Goal: Transaction & Acquisition: Purchase product/service

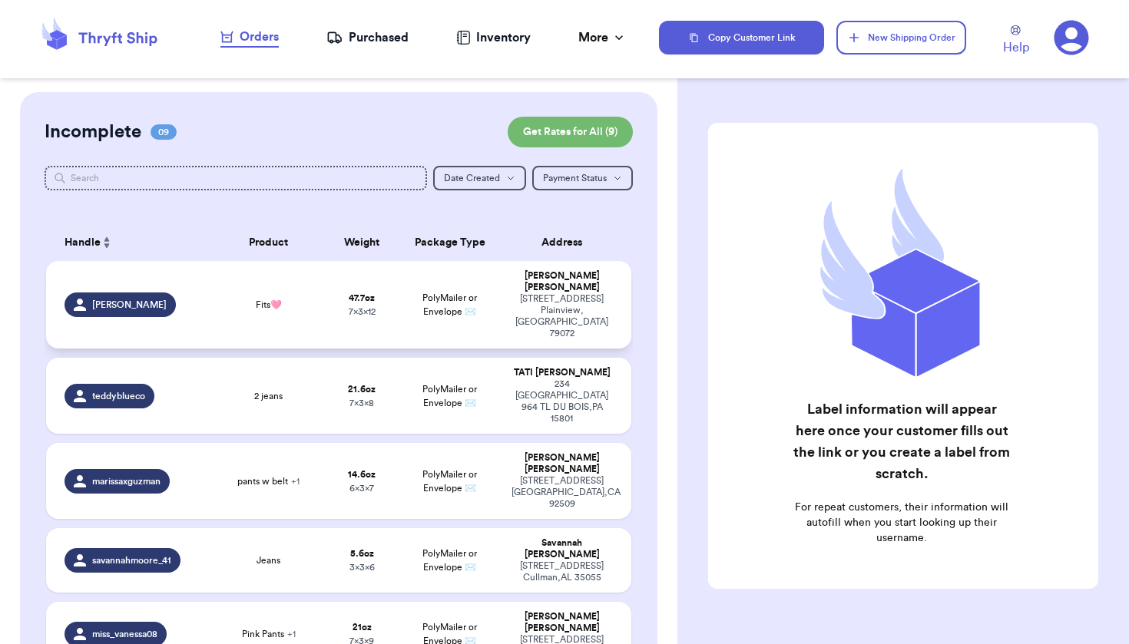
click at [540, 286] on div "[PERSON_NAME]" at bounding box center [561, 281] width 101 height 23
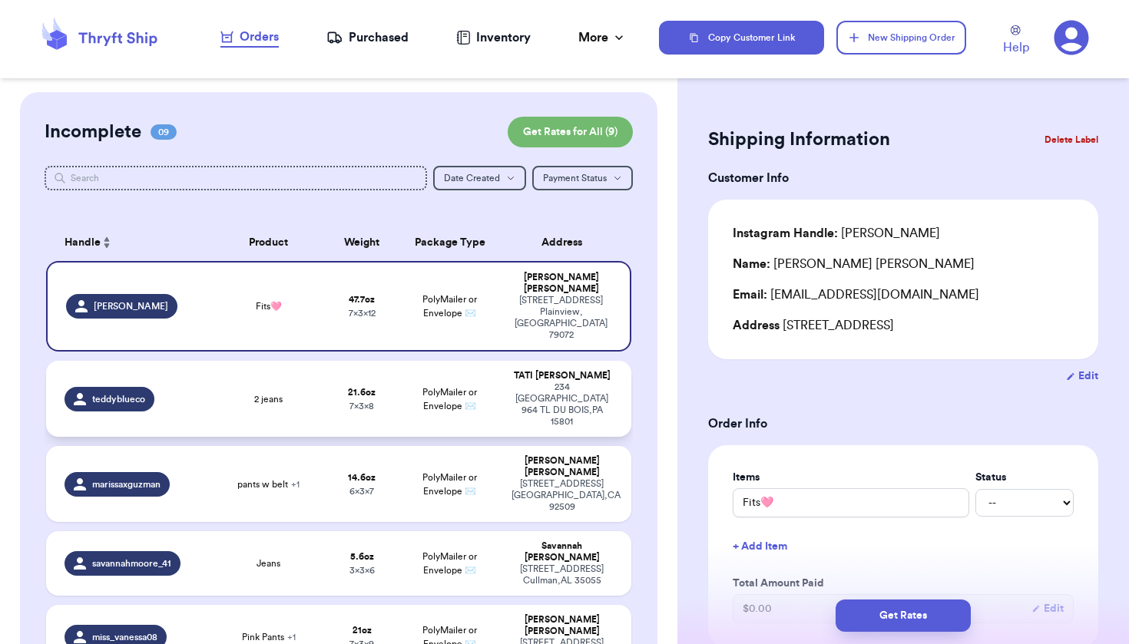
click at [458, 388] on span "PolyMailer or Envelope ✉️" at bounding box center [449, 399] width 55 height 23
type input "2 jeans"
type input "1"
type input "5.600000000000001"
type input "8"
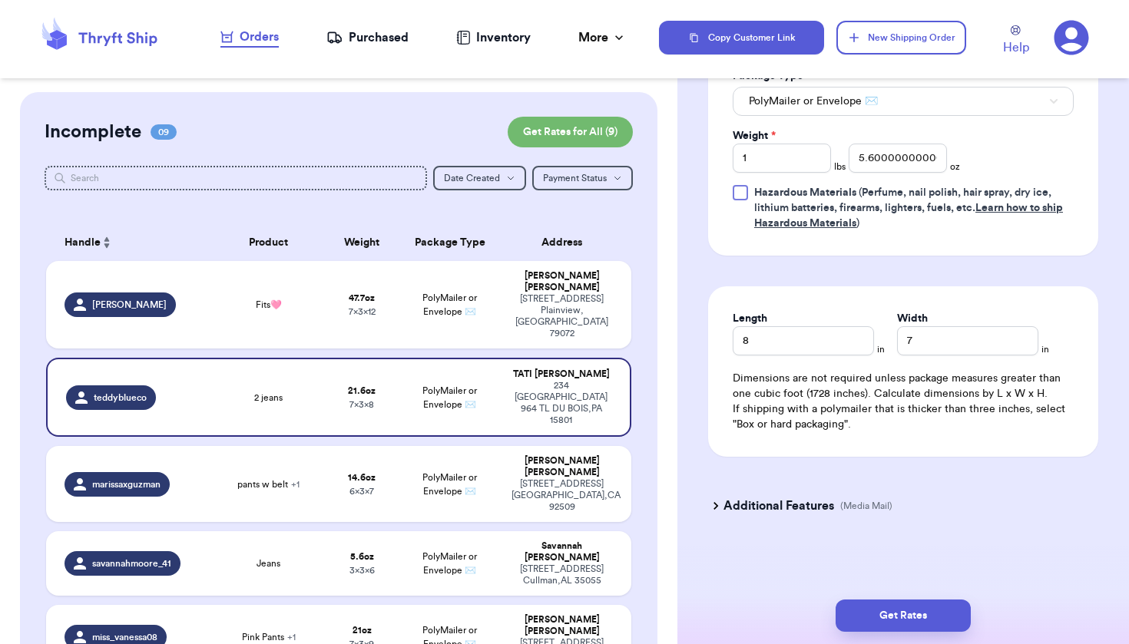
scroll to position [715, 0]
click at [902, 616] on button "Get Rates" at bounding box center [902, 616] width 135 height 32
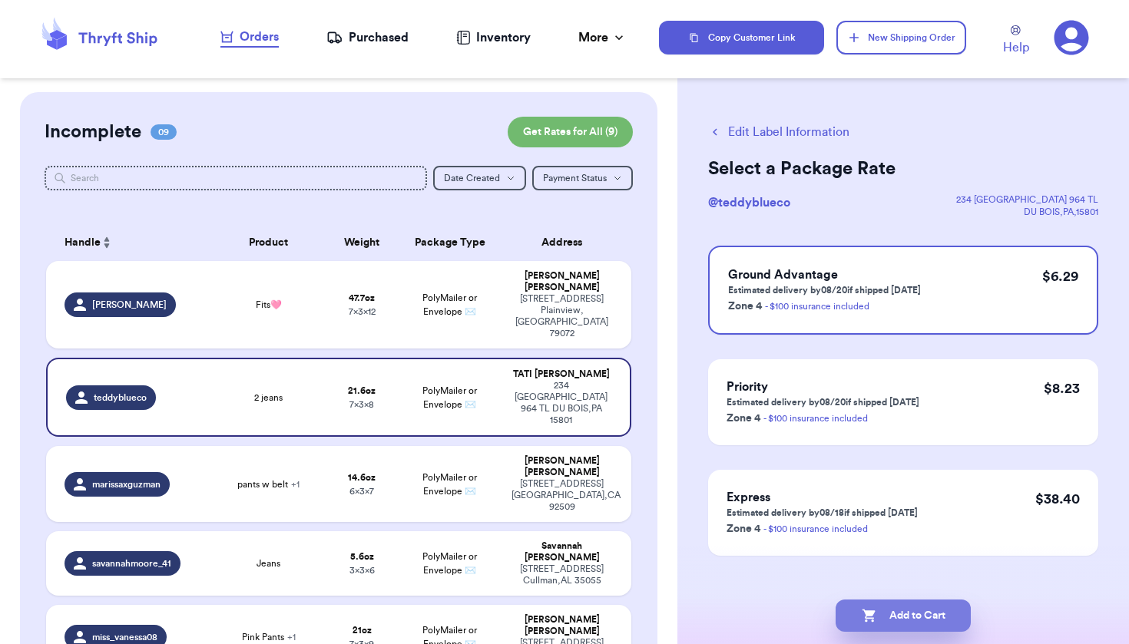
click at [928, 611] on button "Add to Cart" at bounding box center [902, 616] width 135 height 32
checkbox input "true"
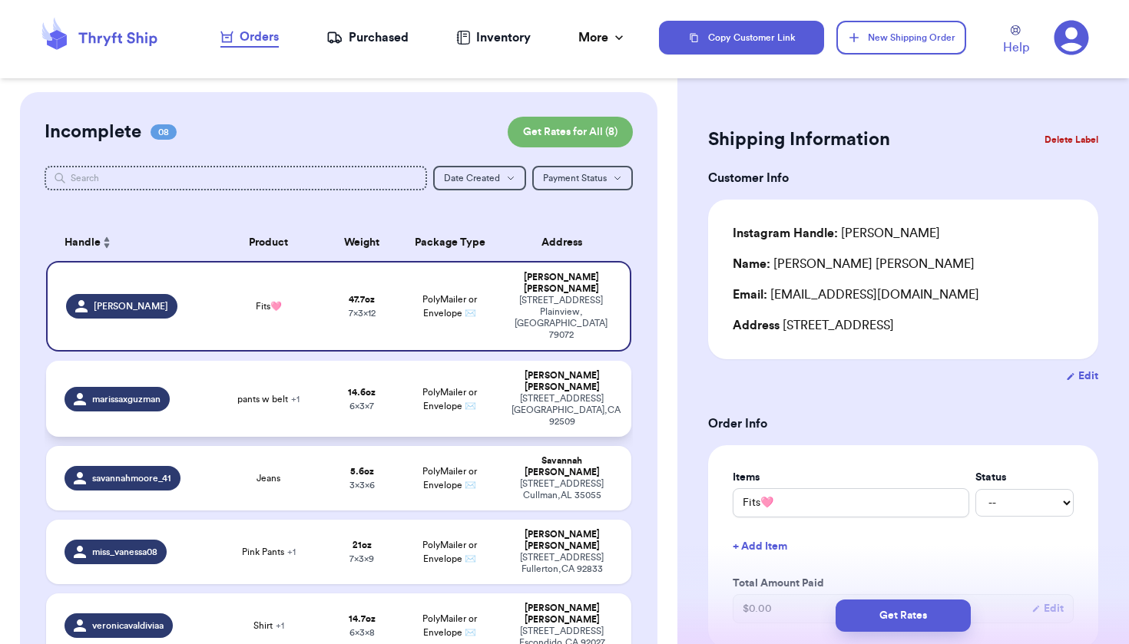
click at [587, 393] on div "[STREET_ADDRESS]" at bounding box center [561, 410] width 101 height 35
type input "Jeans"
type input "0"
type input "14.6"
type input "7"
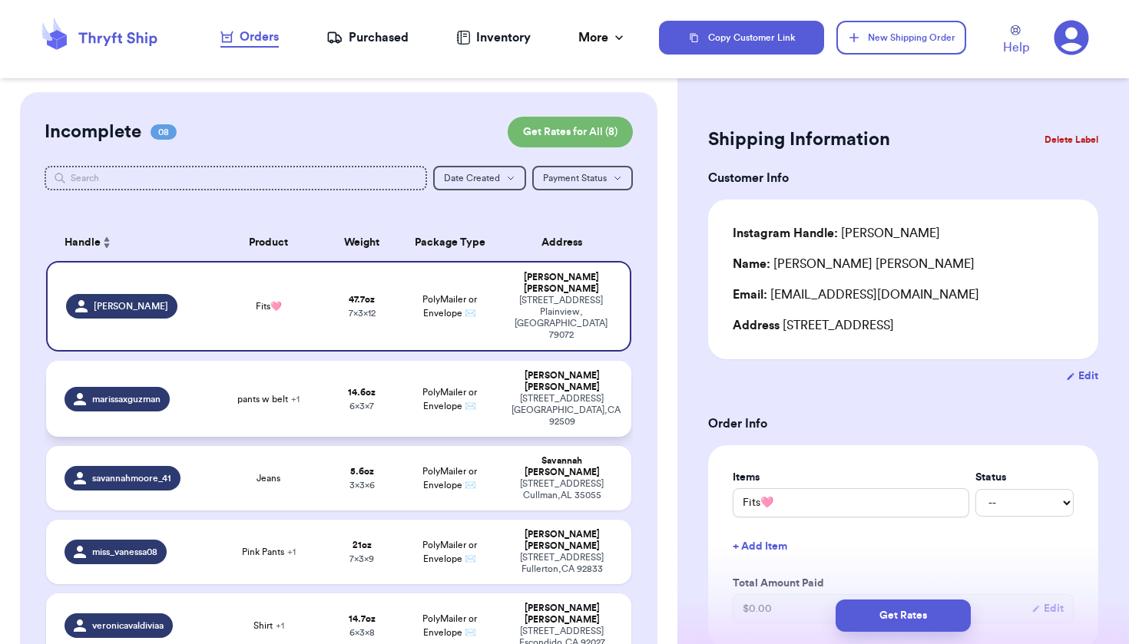
type input "6"
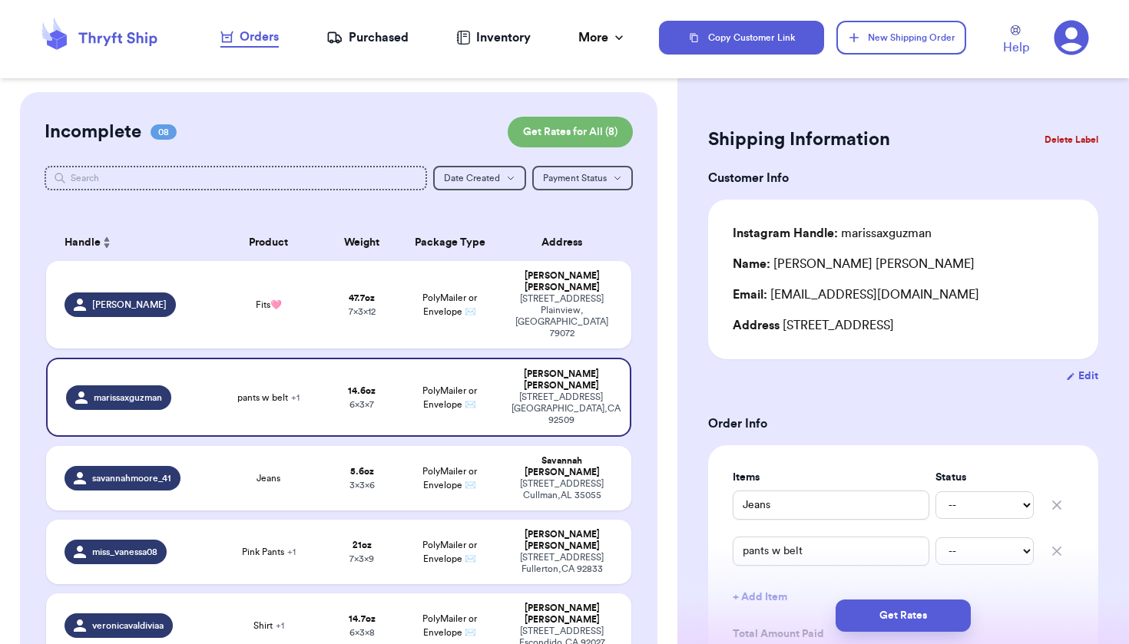
scroll to position [683, 0]
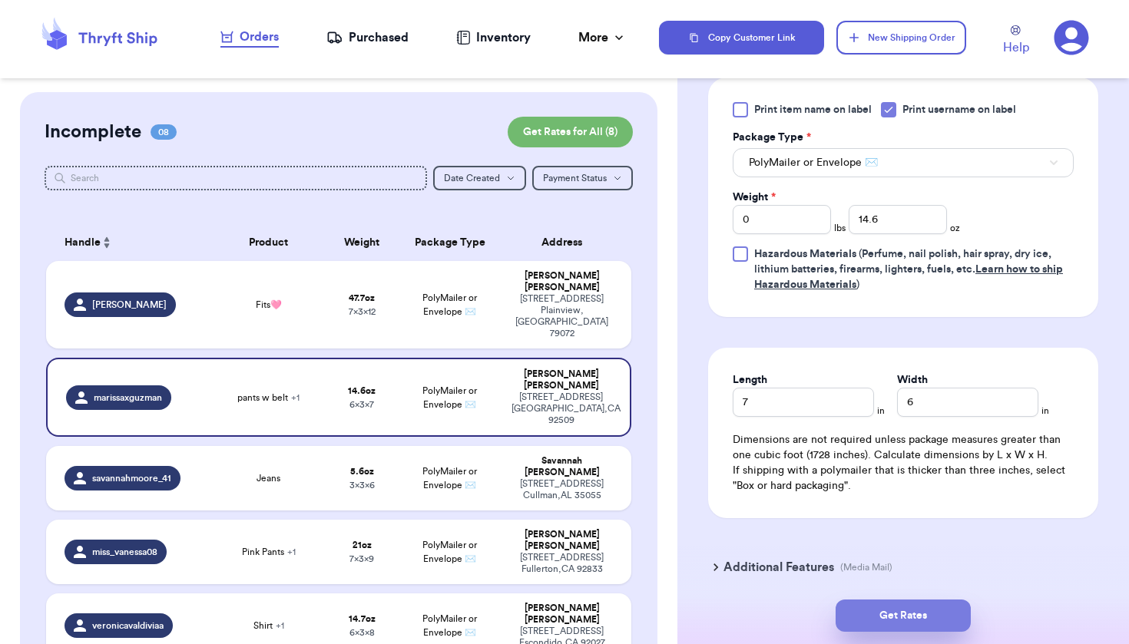
click at [917, 619] on button "Get Rates" at bounding box center [902, 616] width 135 height 32
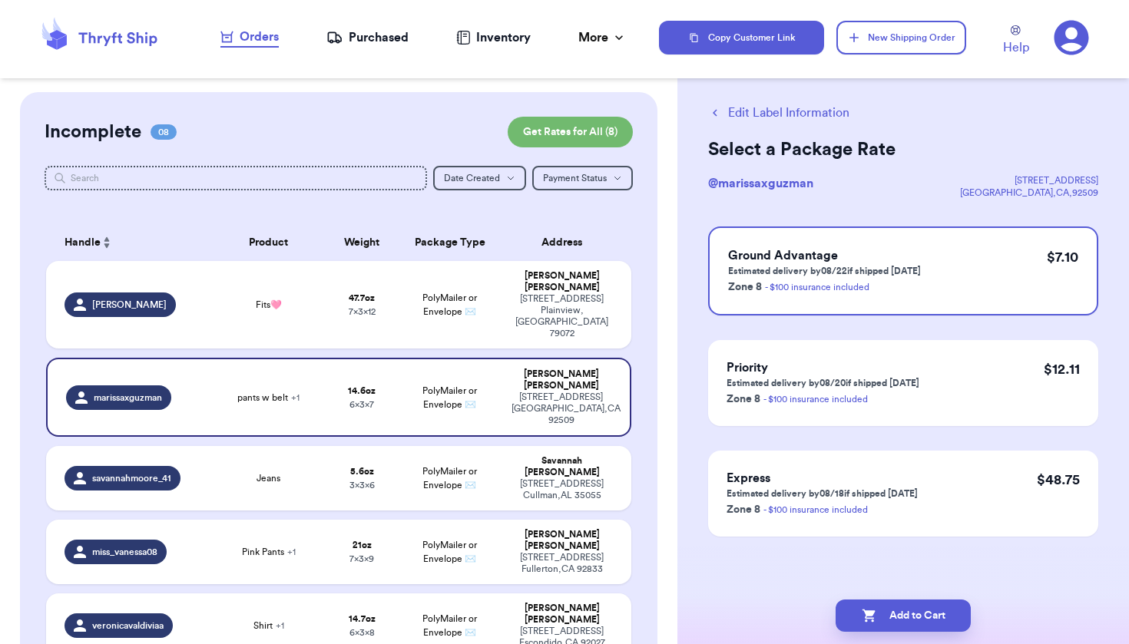
scroll to position [0, 0]
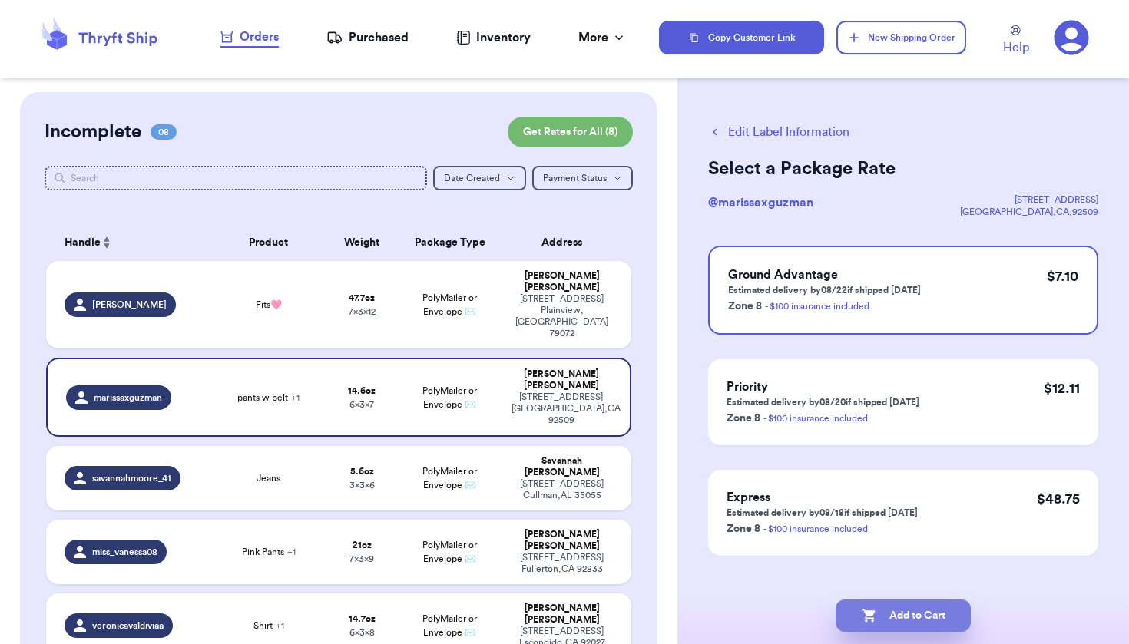
click at [923, 618] on button "Add to Cart" at bounding box center [902, 616] width 135 height 32
checkbox input "true"
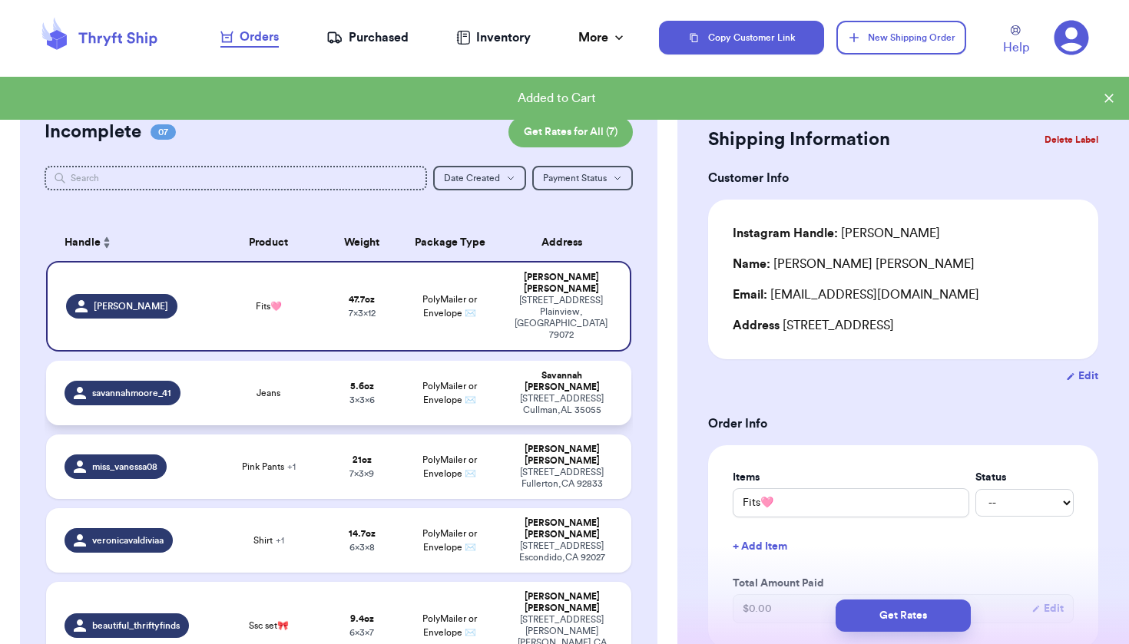
click at [474, 361] on td "PolyMailer or Envelope ✉️" at bounding box center [449, 393] width 105 height 64
type input "Jeans"
type input "0"
type input "5.6"
type input "6"
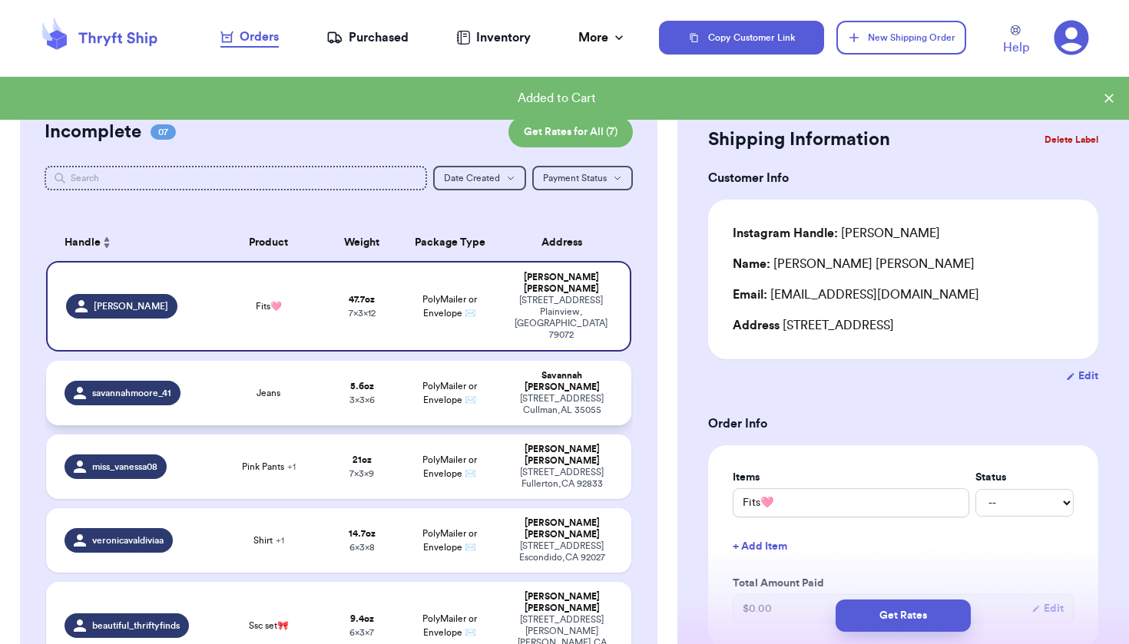
type input "3"
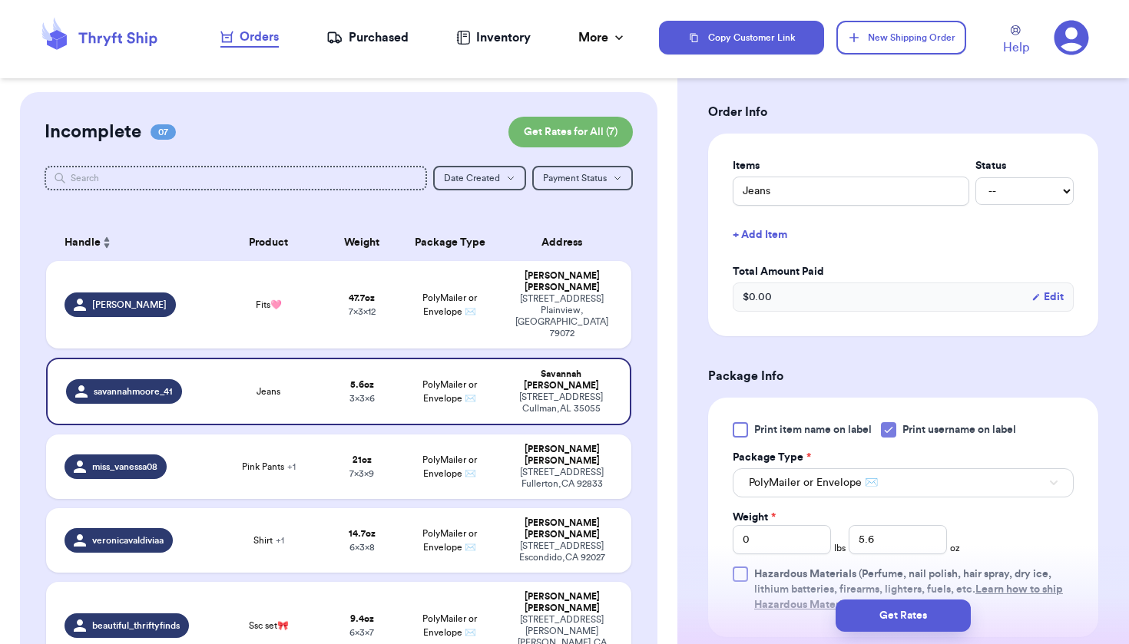
scroll to position [347, 0]
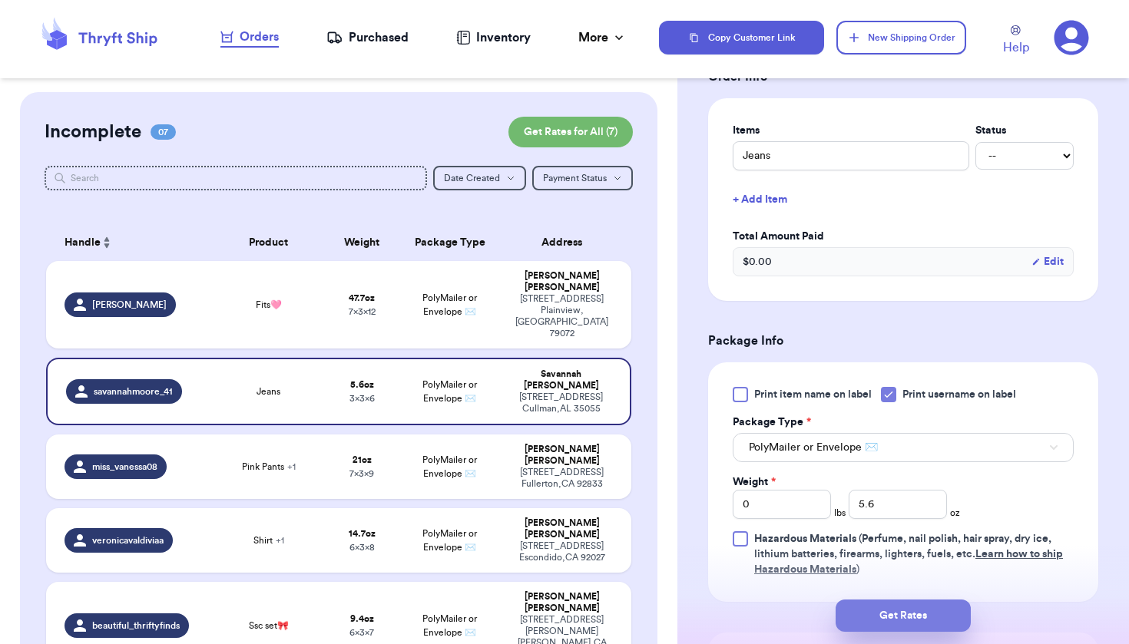
click at [883, 618] on button "Get Rates" at bounding box center [902, 616] width 135 height 32
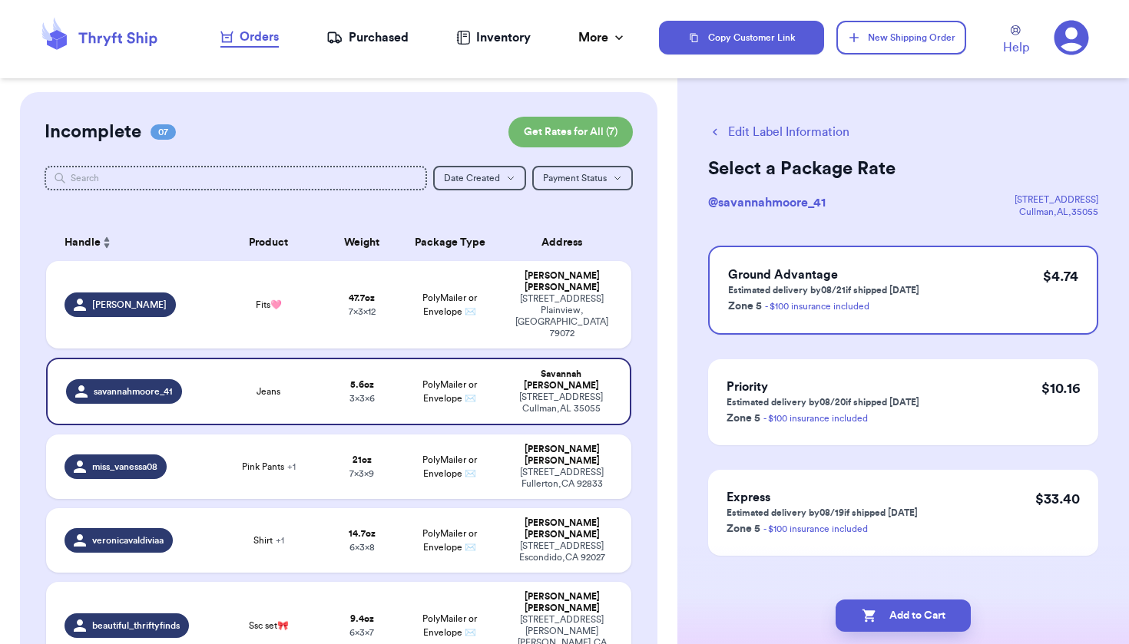
click at [883, 618] on button "Add to Cart" at bounding box center [902, 616] width 135 height 32
checkbox input "true"
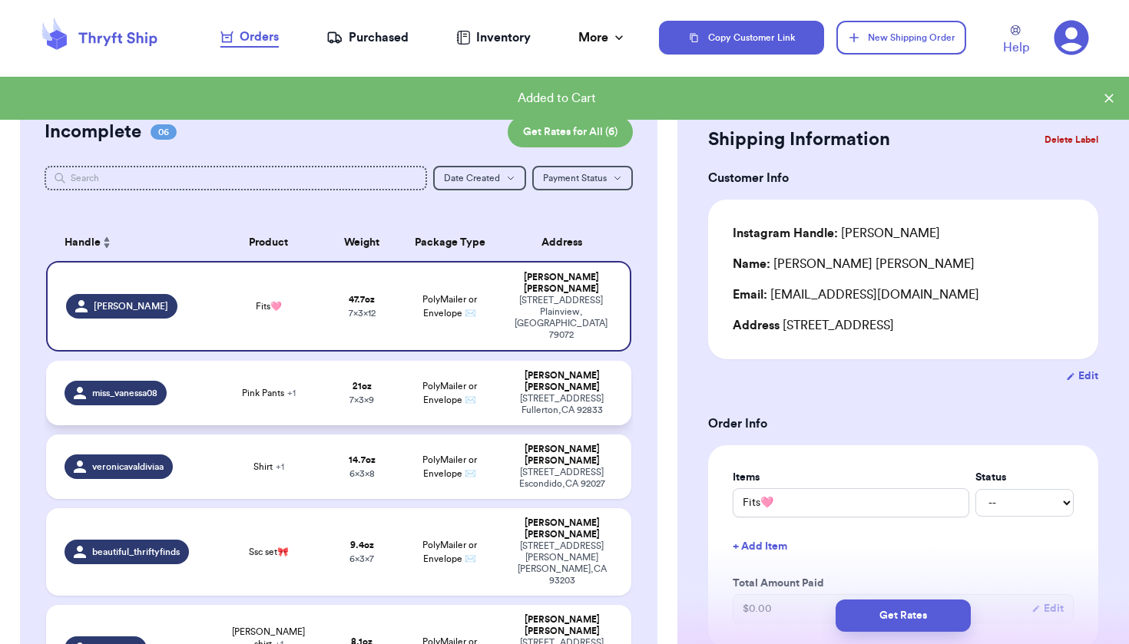
click at [511, 370] on div "[PERSON_NAME]" at bounding box center [561, 381] width 101 height 23
type input "Daisy overalls"
type input "1"
type input "5"
type input "9"
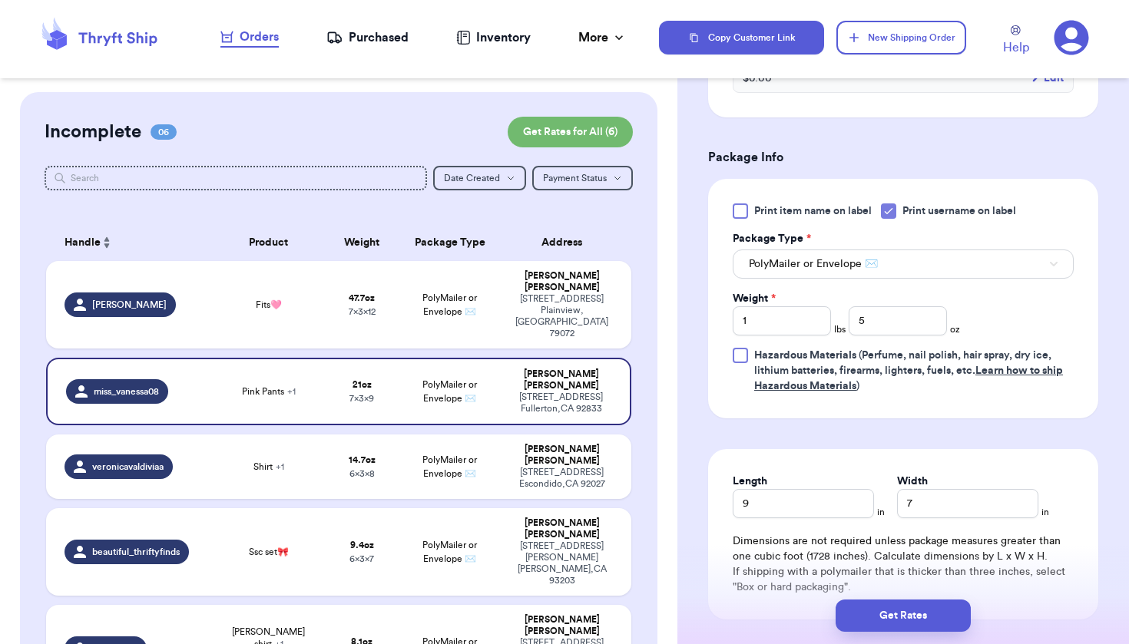
scroll to position [616, 0]
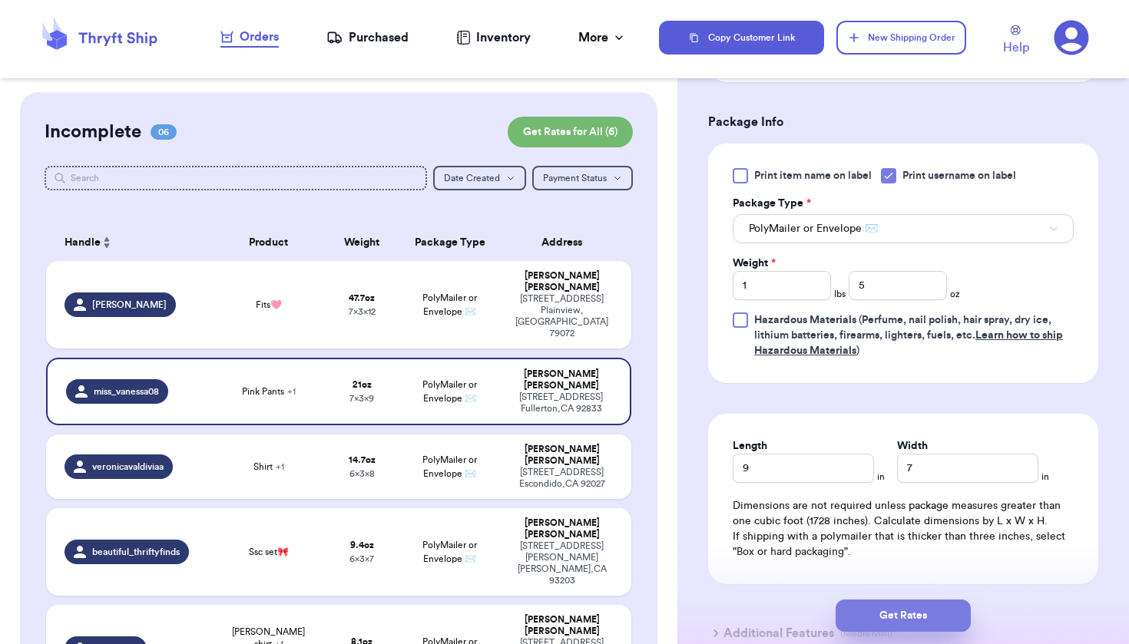
click at [876, 626] on button "Get Rates" at bounding box center [902, 616] width 135 height 32
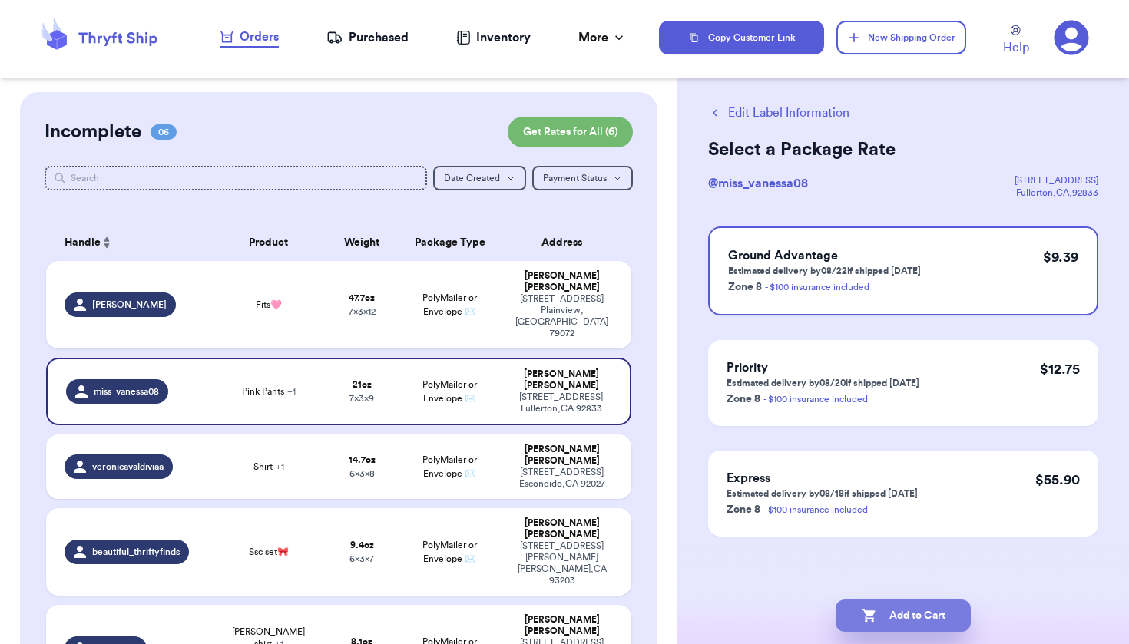
scroll to position [0, 0]
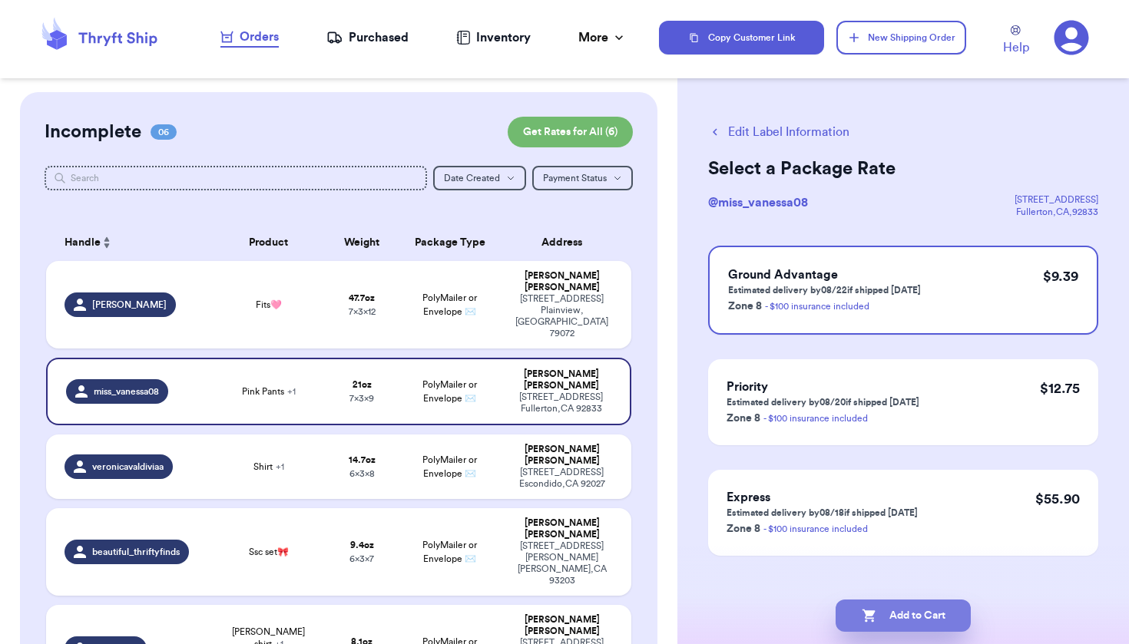
click at [901, 610] on button "Add to Cart" at bounding box center [902, 616] width 135 height 32
checkbox input "true"
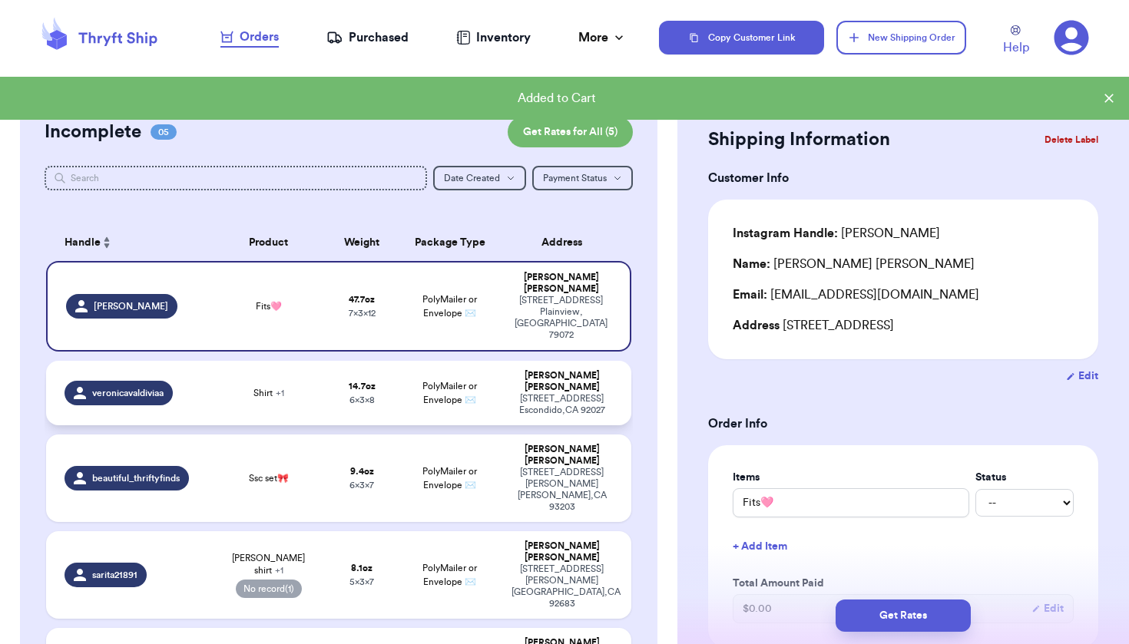
click at [531, 393] on div "[STREET_ADDRESS]" at bounding box center [561, 404] width 101 height 23
type input "Shirt"
type input "0"
type input "14.7"
type input "8"
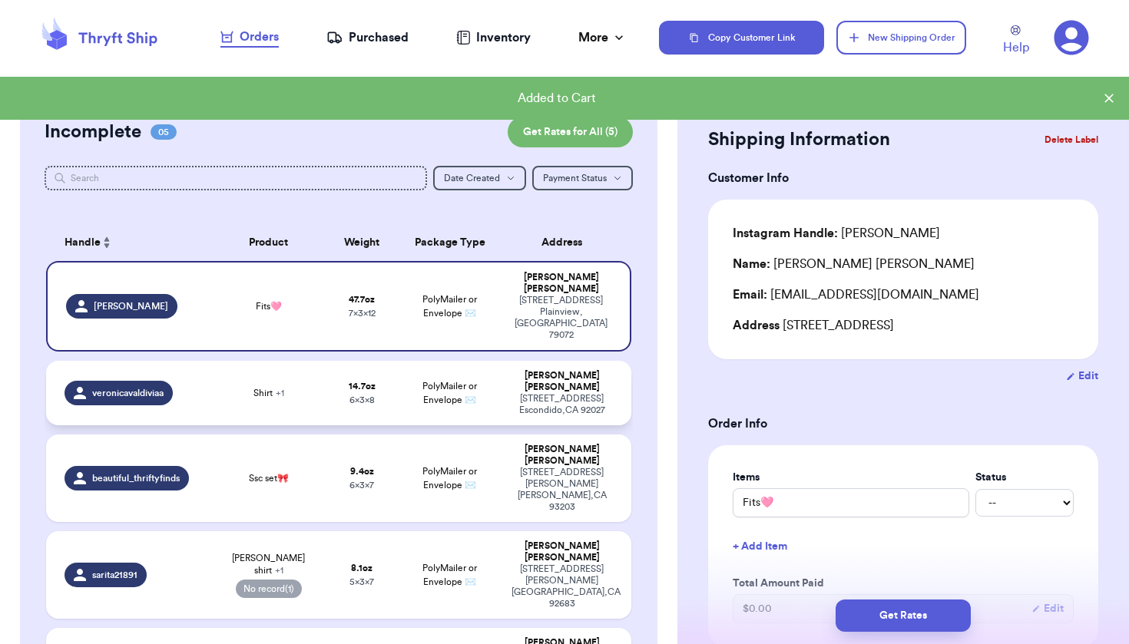
type input "6"
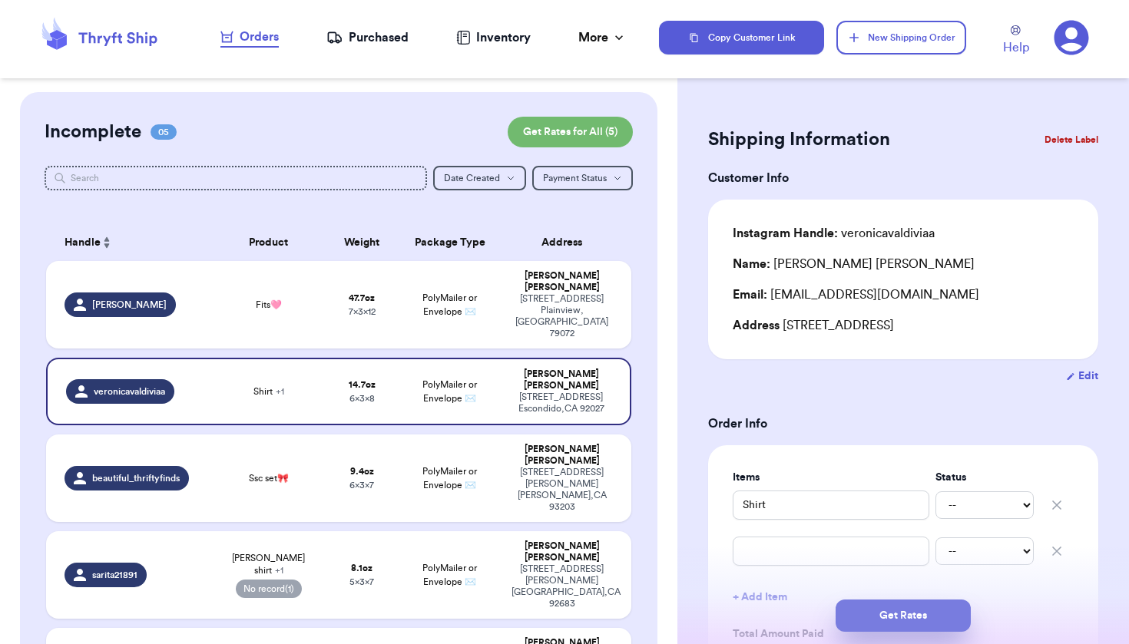
click at [879, 618] on button "Get Rates" at bounding box center [902, 616] width 135 height 32
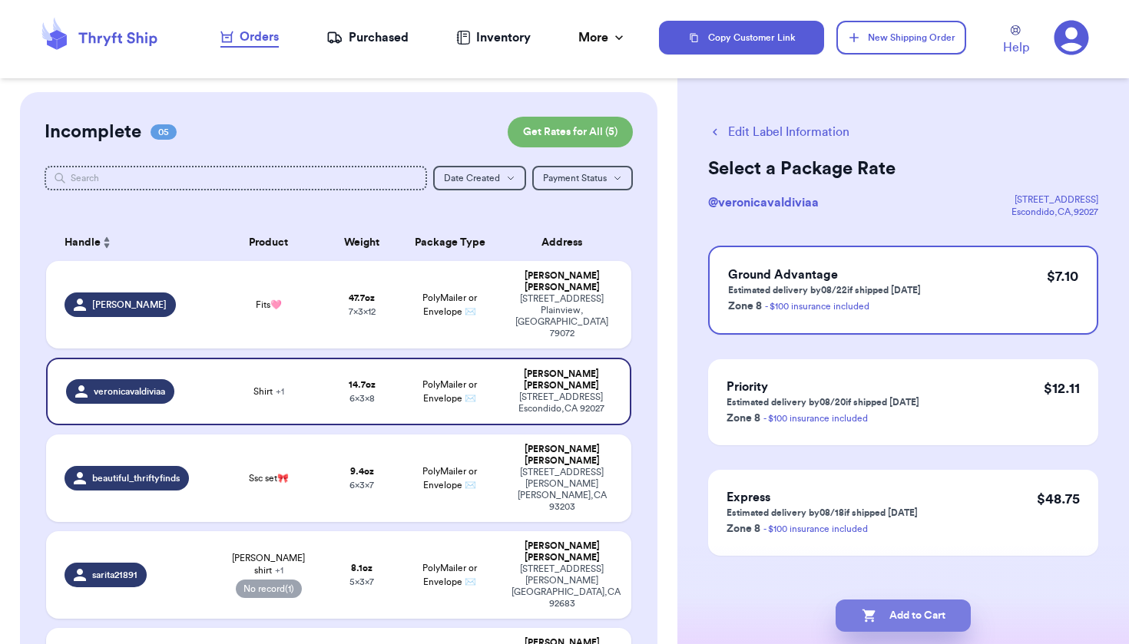
click at [893, 627] on button "Add to Cart" at bounding box center [902, 616] width 135 height 32
checkbox input "true"
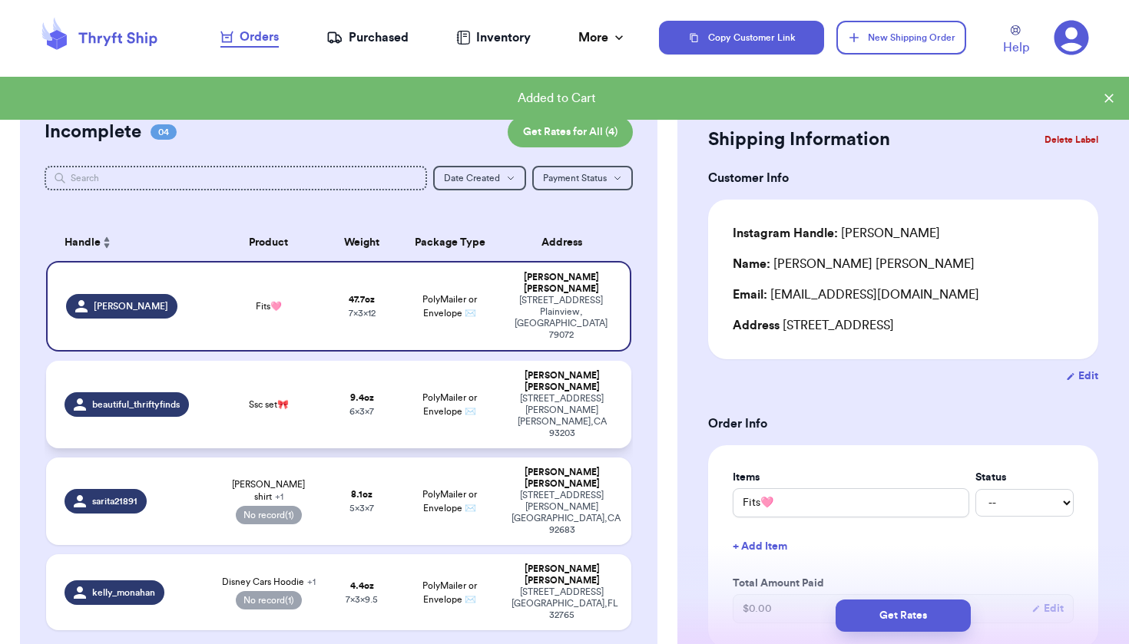
click at [530, 370] on div "[PERSON_NAME]" at bounding box center [561, 381] width 101 height 23
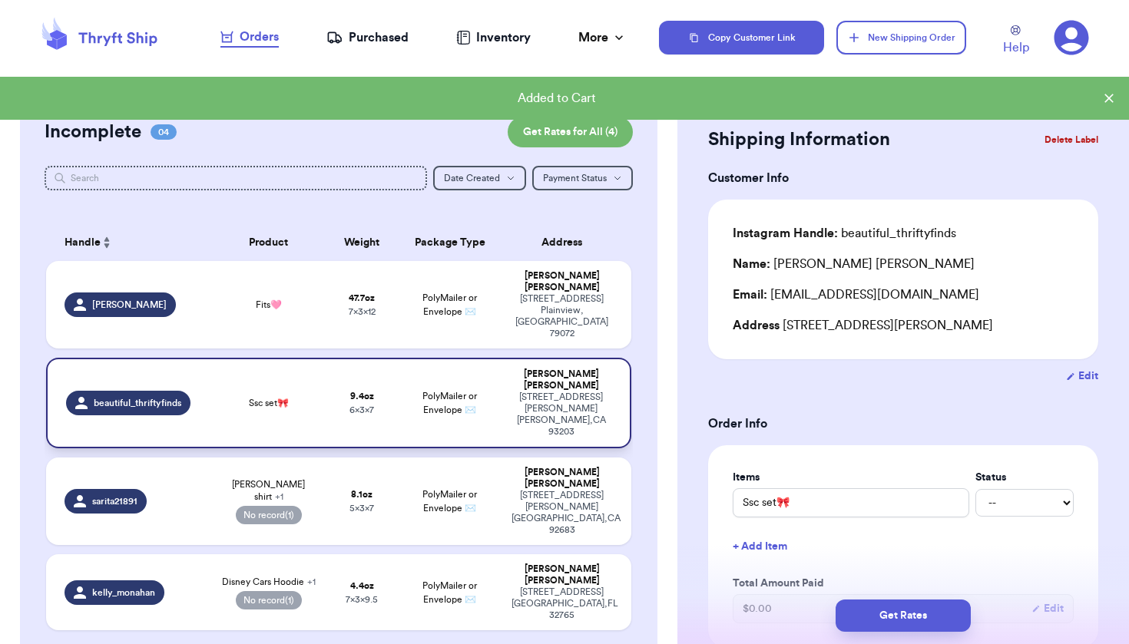
type input "Ssc set🎀"
type input "0"
type input "9.4"
type input "7"
type input "6"
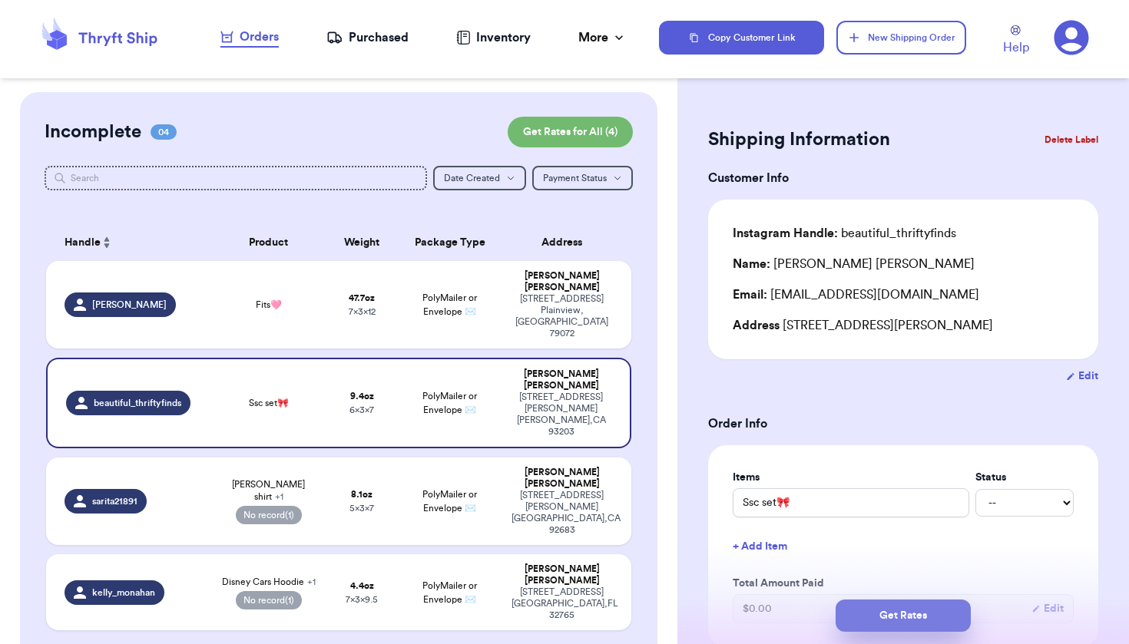
click at [878, 606] on button "Get Rates" at bounding box center [902, 616] width 135 height 32
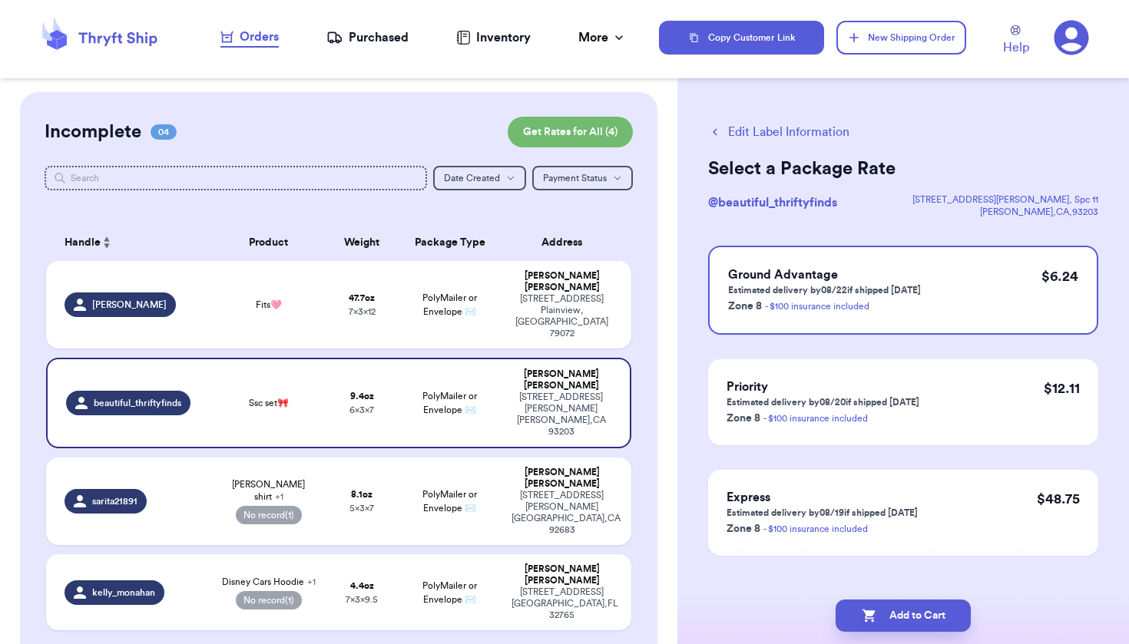
click at [878, 607] on button "Add to Cart" at bounding box center [902, 616] width 135 height 32
checkbox input "true"
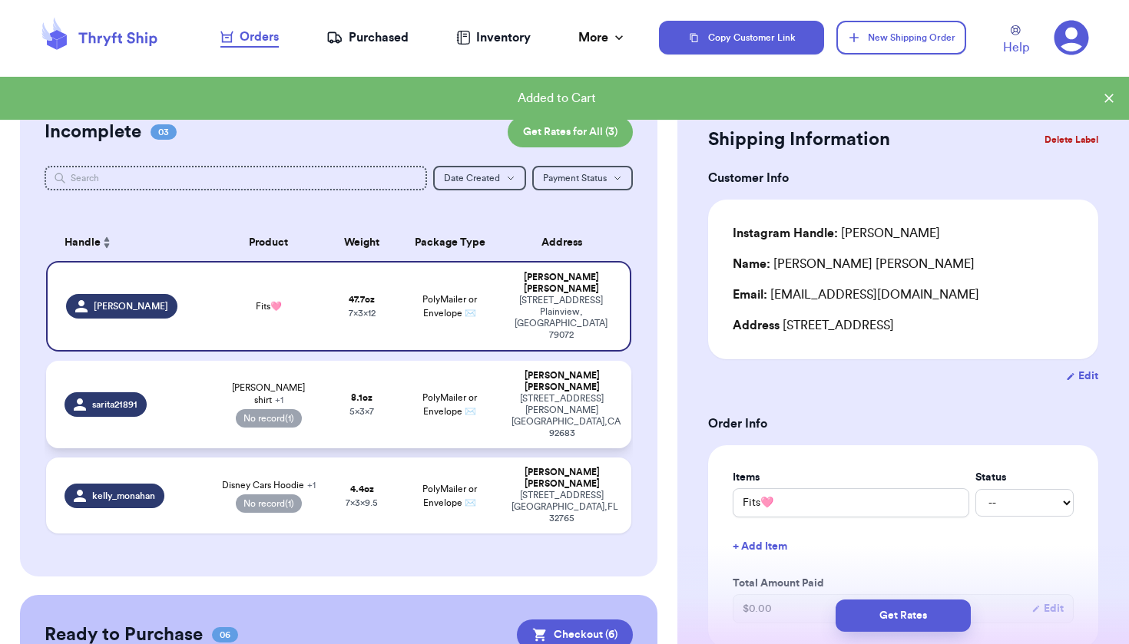
click at [484, 375] on td "PolyMailer or Envelope ✉️" at bounding box center [449, 405] width 105 height 88
type input "[PERSON_NAME] shirt"
select select "paid"
type input "0"
type input "8.1"
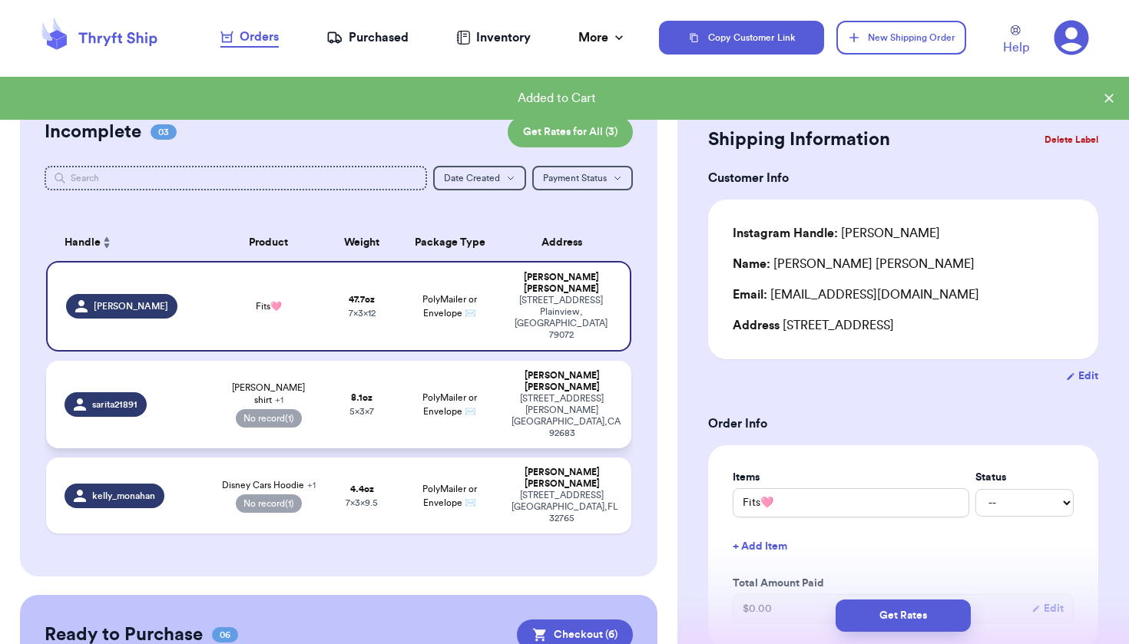
type input "7"
type input "5"
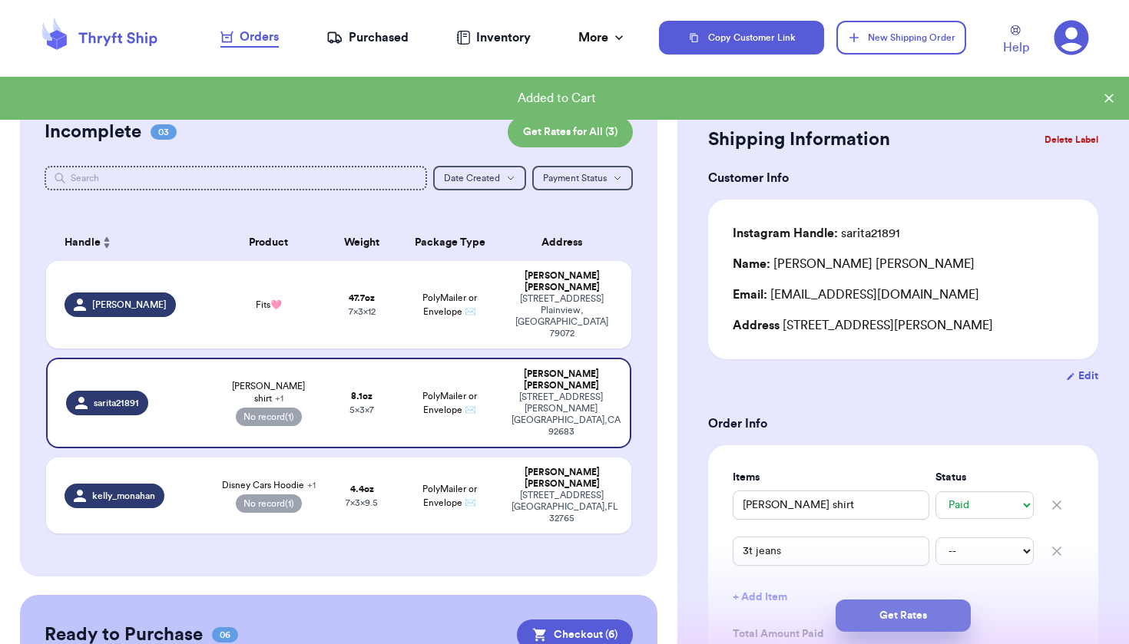
click at [947, 620] on button "Get Rates" at bounding box center [902, 616] width 135 height 32
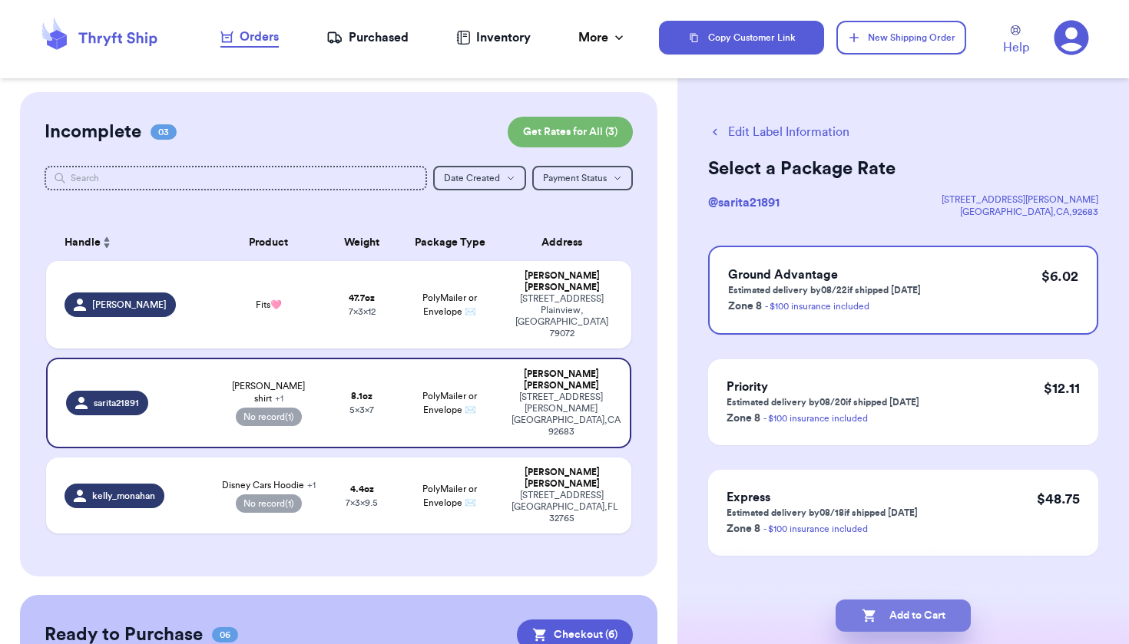
click at [911, 628] on button "Add to Cart" at bounding box center [902, 616] width 135 height 32
checkbox input "true"
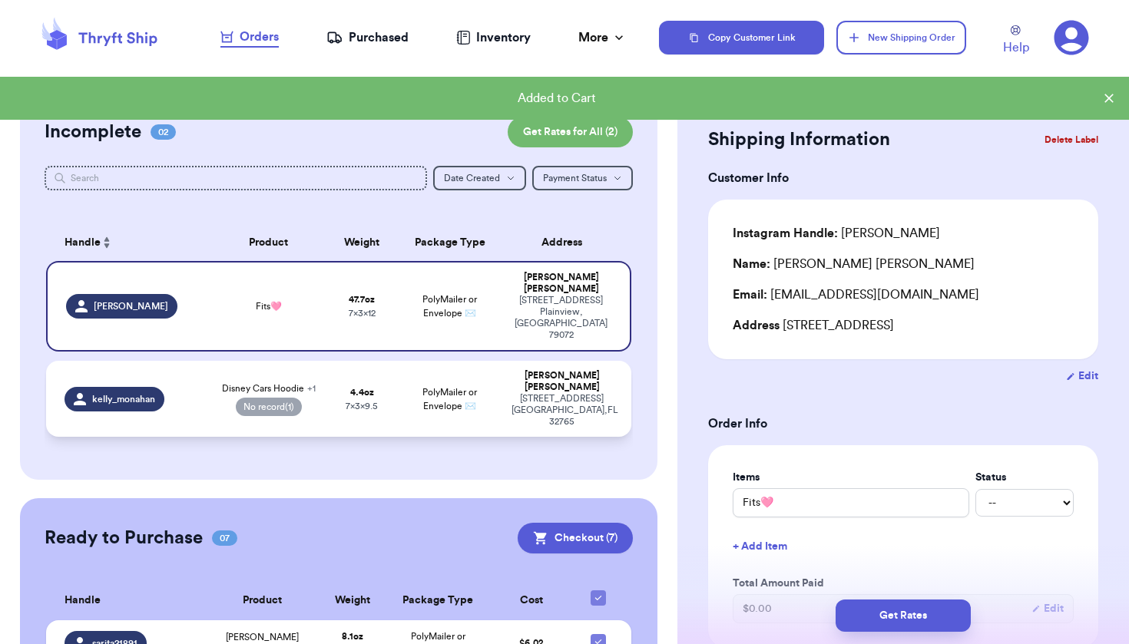
click at [560, 393] on div "[STREET_ADDRESS]" at bounding box center [561, 410] width 101 height 35
type input "Disney Cars Hoodie"
select select "paid"
type input "0"
type input "4.4"
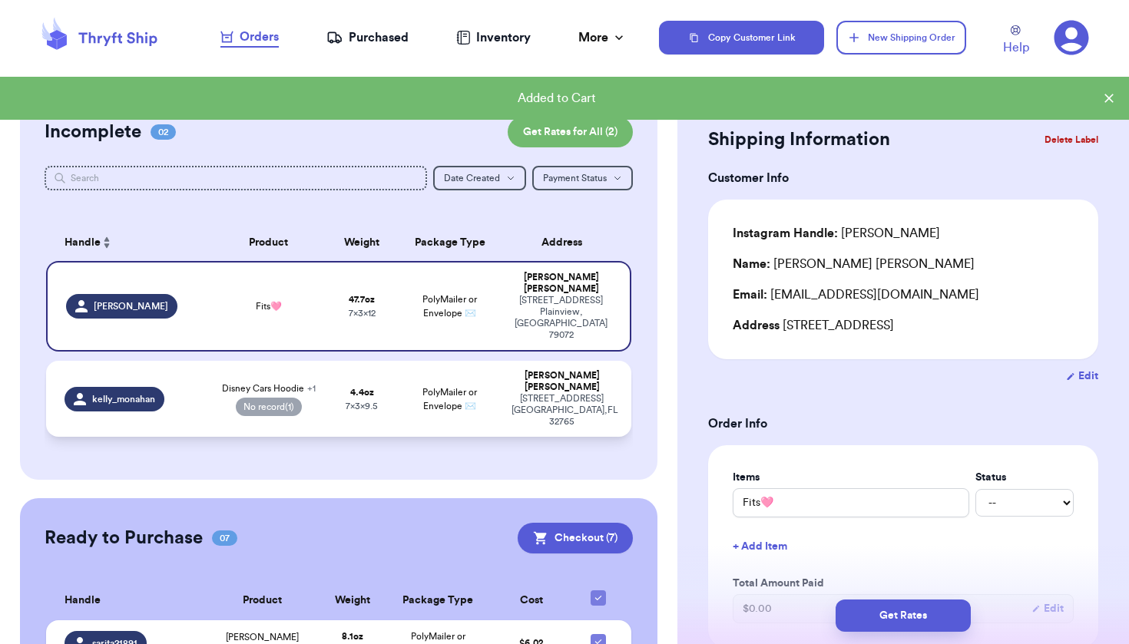
type input "9.5"
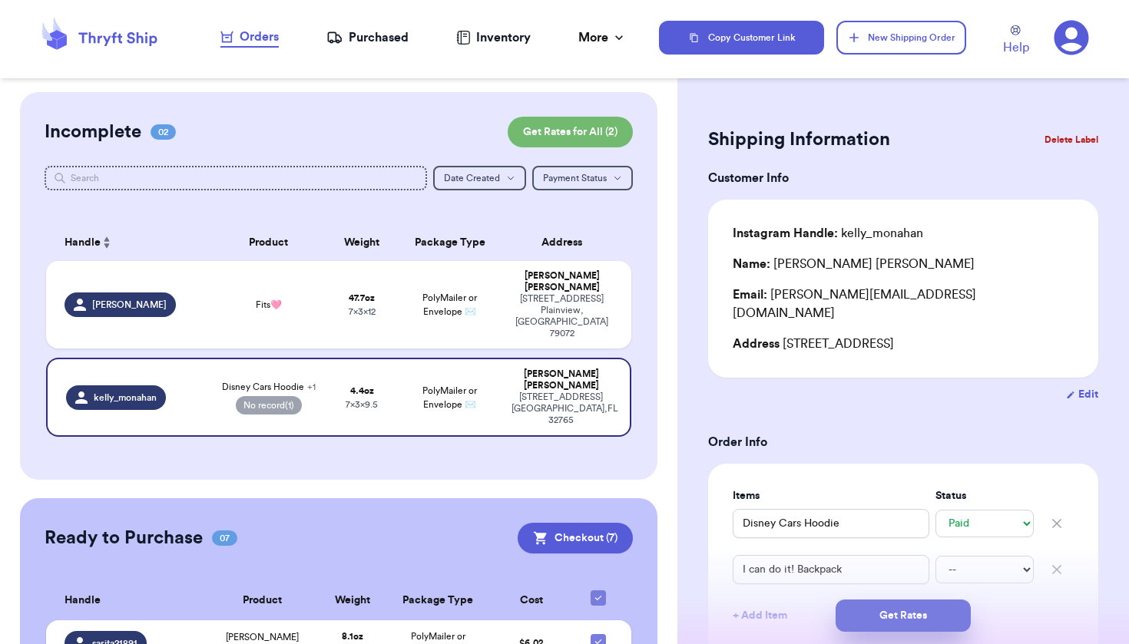
click at [899, 613] on button "Get Rates" at bounding box center [902, 616] width 135 height 32
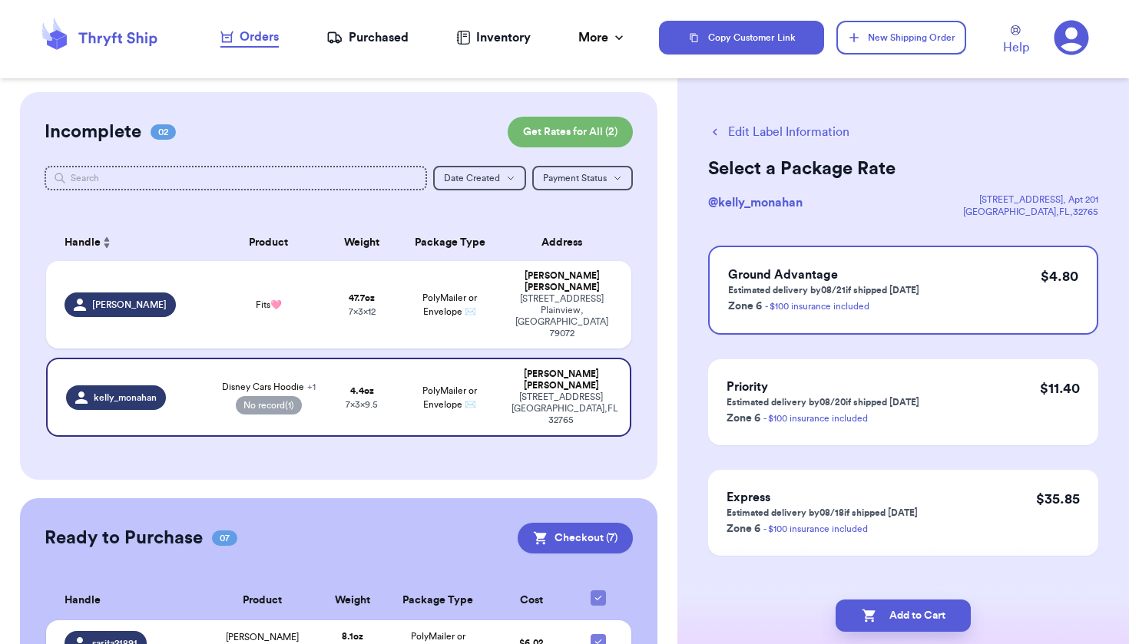
click at [899, 613] on button "Add to Cart" at bounding box center [902, 616] width 135 height 32
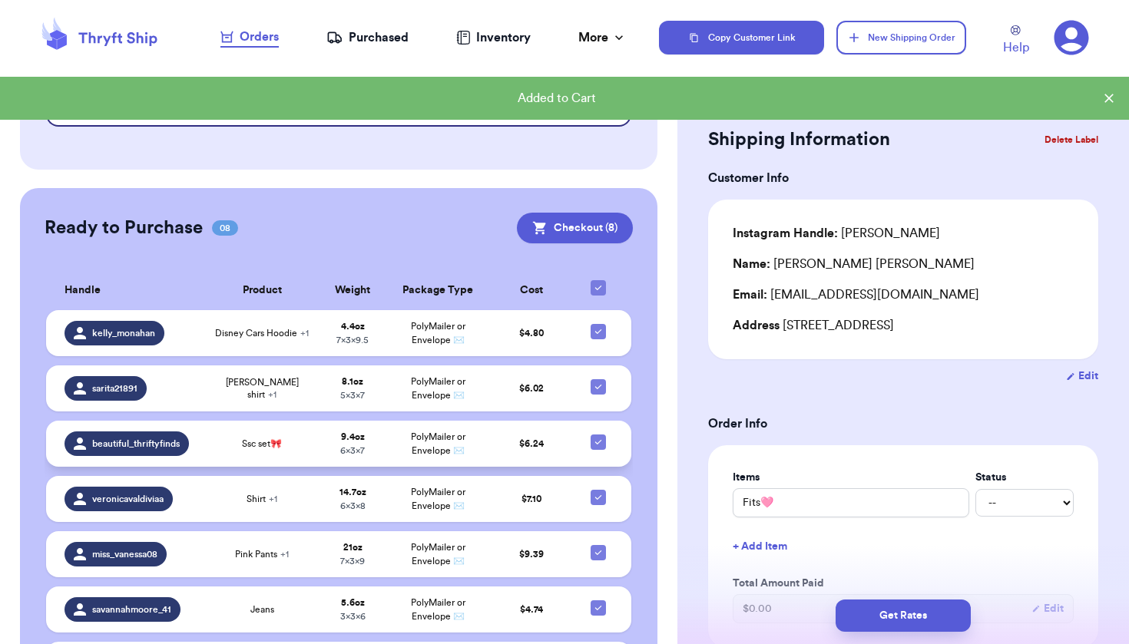
scroll to position [218, 0]
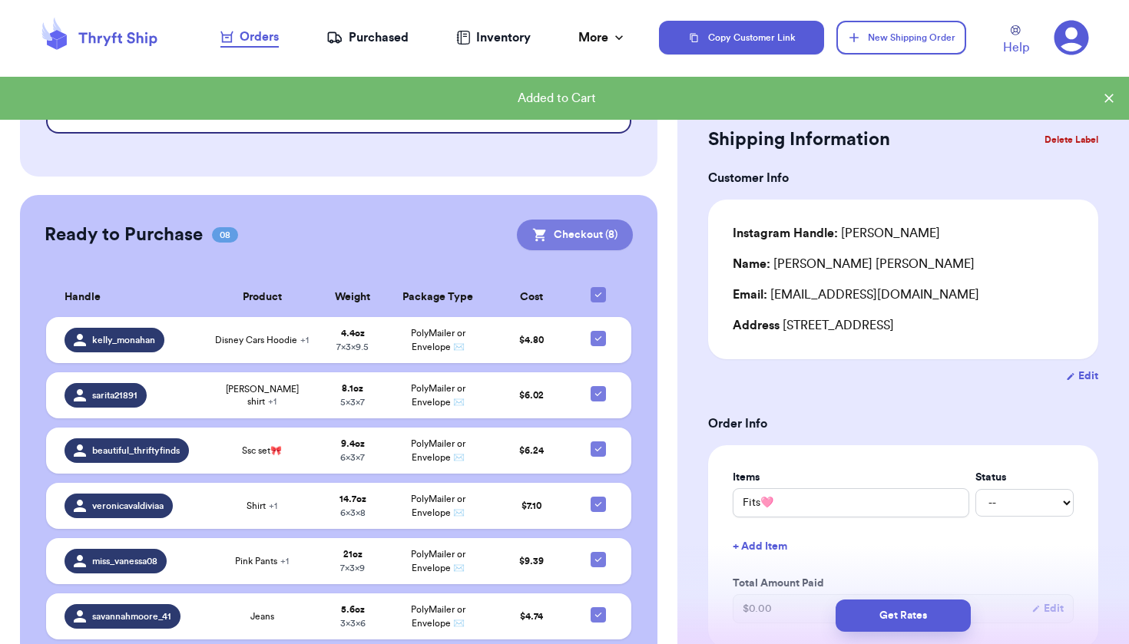
click at [550, 220] on button "Checkout ( 8 )" at bounding box center [575, 235] width 116 height 31
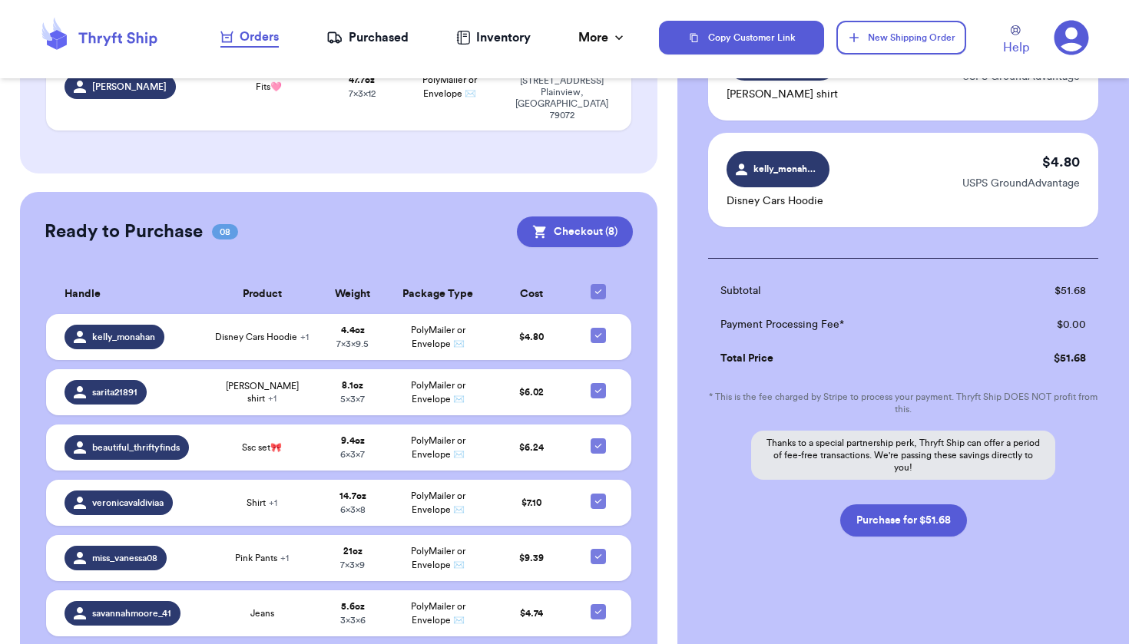
scroll to position [0, 0]
click at [891, 526] on button "Purchase for $51.68" at bounding box center [903, 520] width 127 height 32
checkbox input "false"
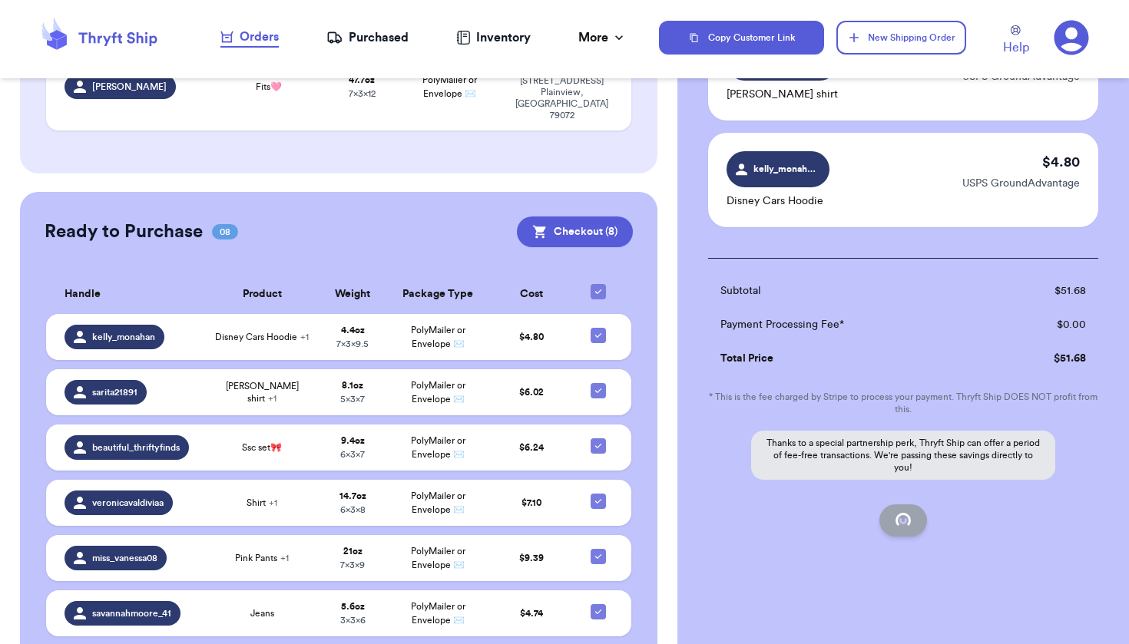
checkbox input "false"
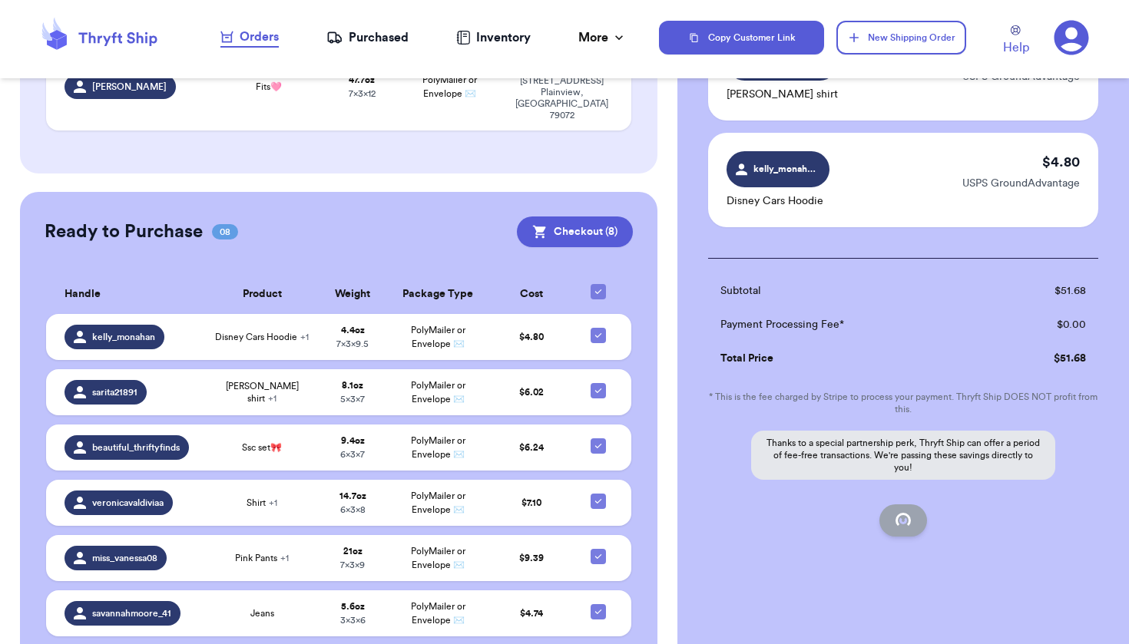
checkbox input "false"
checkbox input "true"
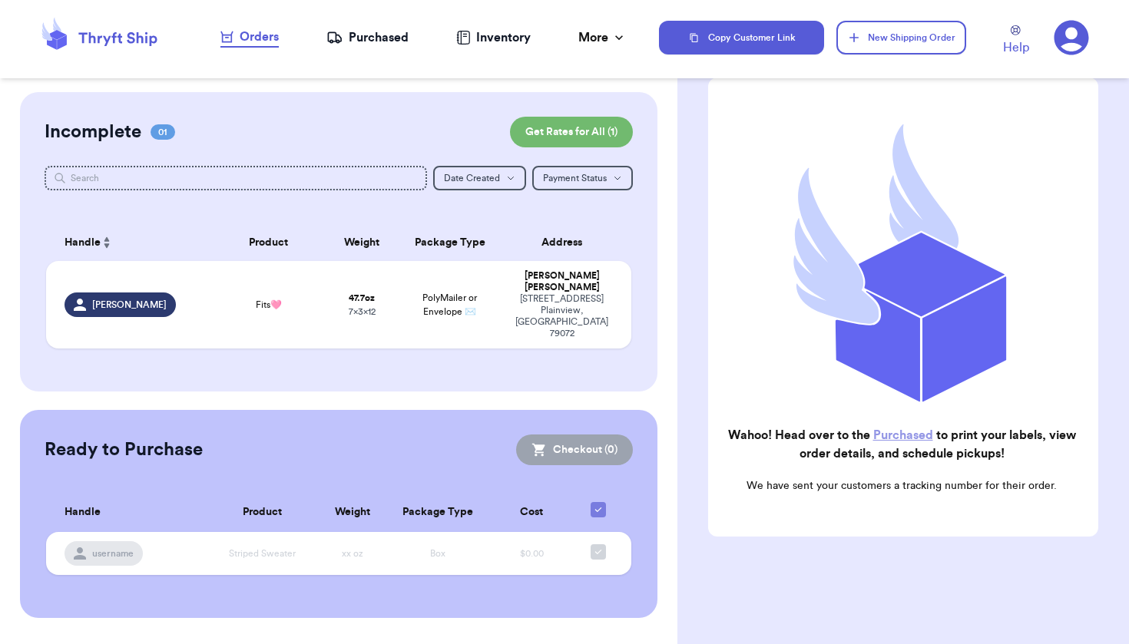
scroll to position [104, 0]
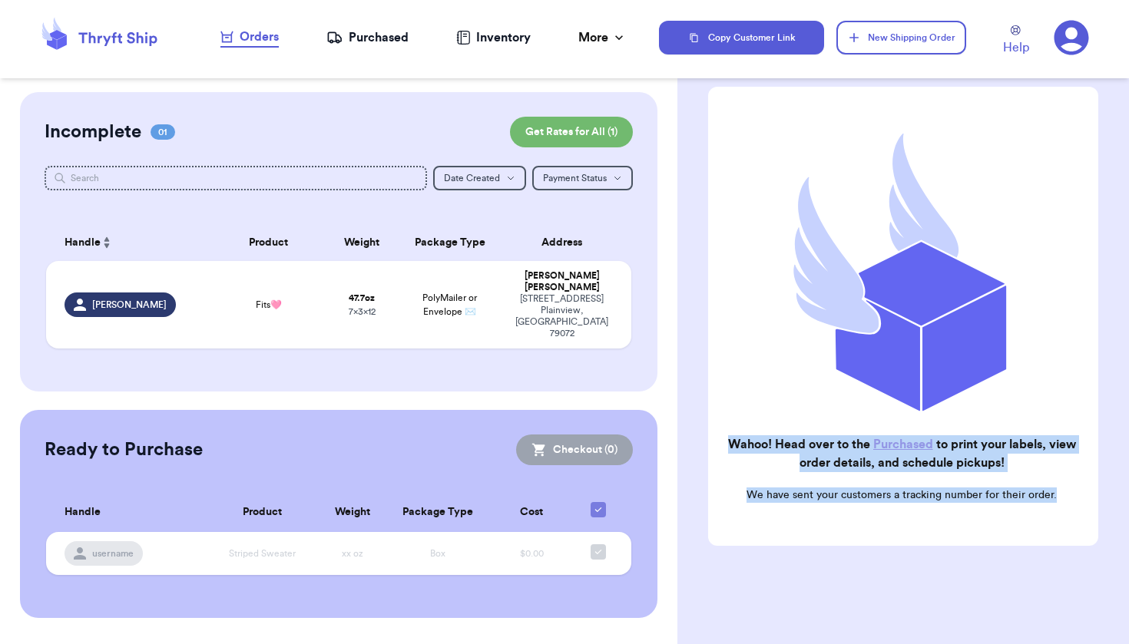
click at [742, 195] on div "Checkout Purchase Confirmation Wahoo! Head over to the Purchased to print your …" at bounding box center [902, 322] width 451 height 644
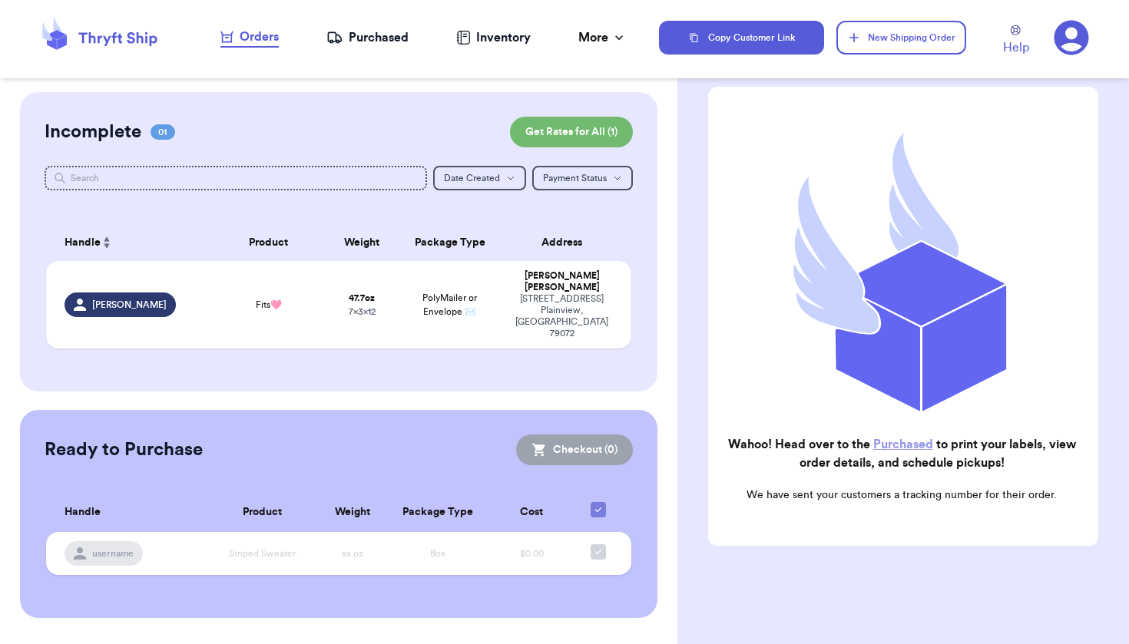
click at [659, 336] on div "Customer Link New Order Incomplete 01 Get Rates for All ( 1 ) Get Rates for All…" at bounding box center [338, 355] width 677 height 526
click at [128, 541] on div "username" at bounding box center [103, 553] width 78 height 25
click at [362, 33] on div "Purchased" at bounding box center [367, 37] width 82 height 18
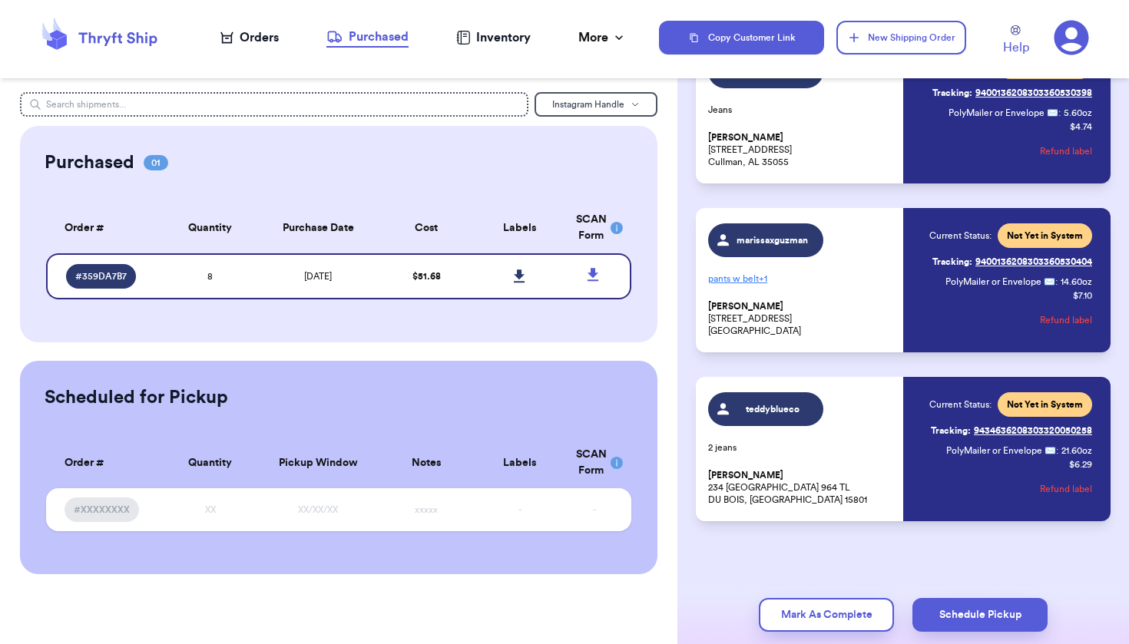
scroll to position [999, 0]
click at [520, 283] on icon at bounding box center [519, 275] width 11 height 13
click at [1013, 28] on icon at bounding box center [1015, 30] width 10 height 10
click at [1071, 40] on icon at bounding box center [1070, 38] width 35 height 35
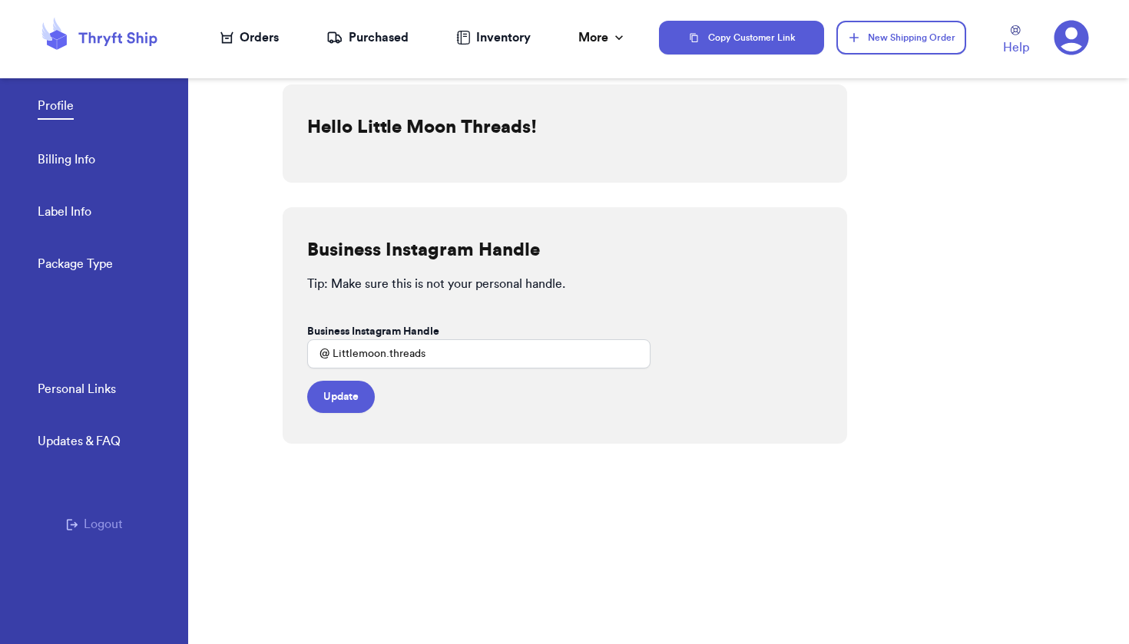
click at [75, 166] on link "Billing Info" at bounding box center [67, 160] width 58 height 21
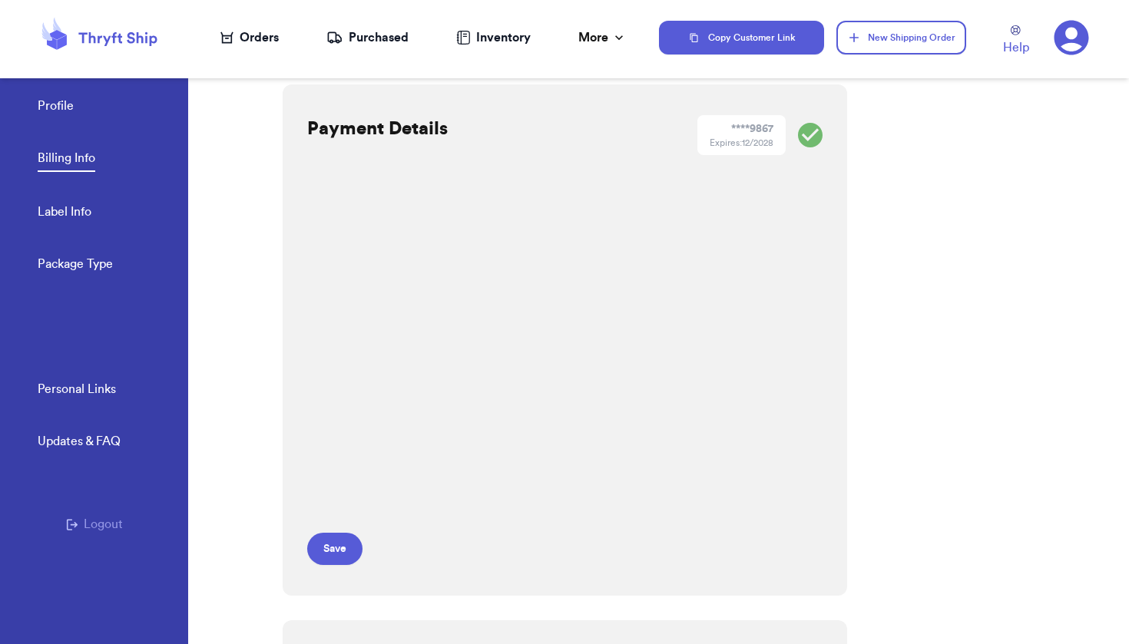
click at [64, 210] on link "Label Info" at bounding box center [65, 213] width 54 height 21
select select "MI"
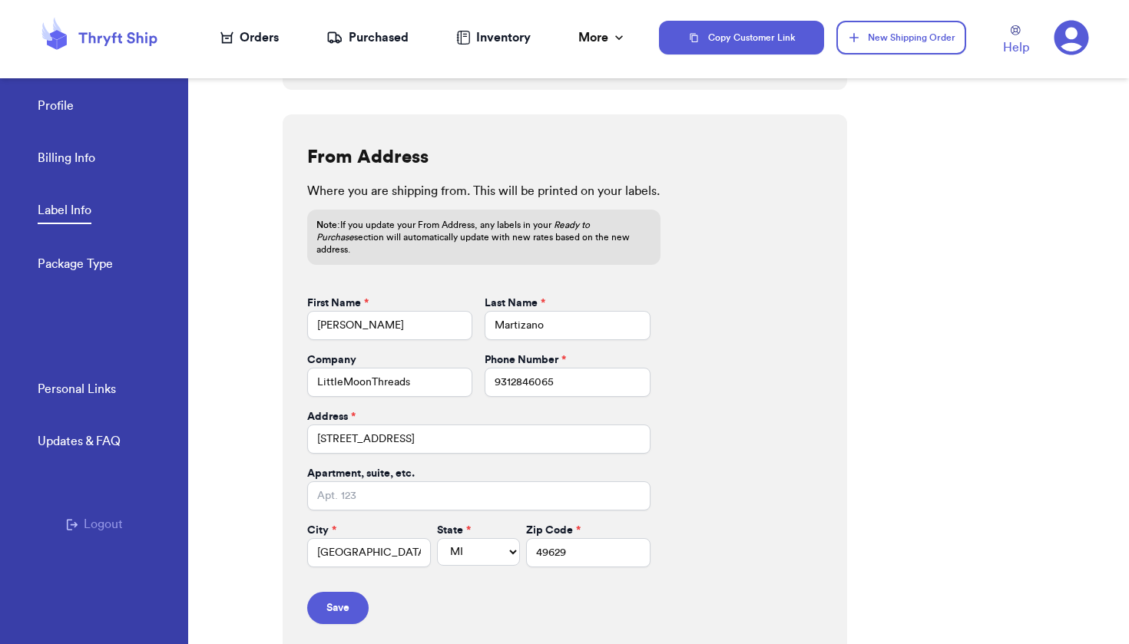
scroll to position [589, 0]
drag, startPoint x: 608, startPoint y: 320, endPoint x: 385, endPoint y: 289, distance: 224.8
type input "Ranger"
click at [755, 349] on div "From Address Where you are shipping from. This will be printed on your labels. …" at bounding box center [565, 386] width 564 height 540
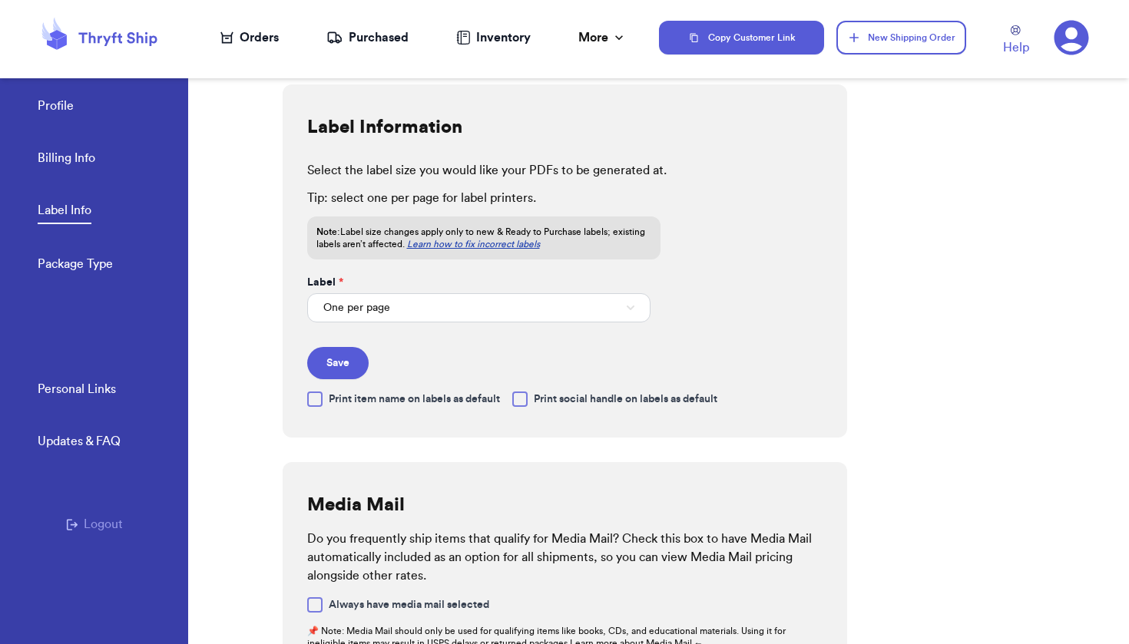
scroll to position [0, 0]
click at [428, 306] on button "One per page" at bounding box center [478, 307] width 343 height 29
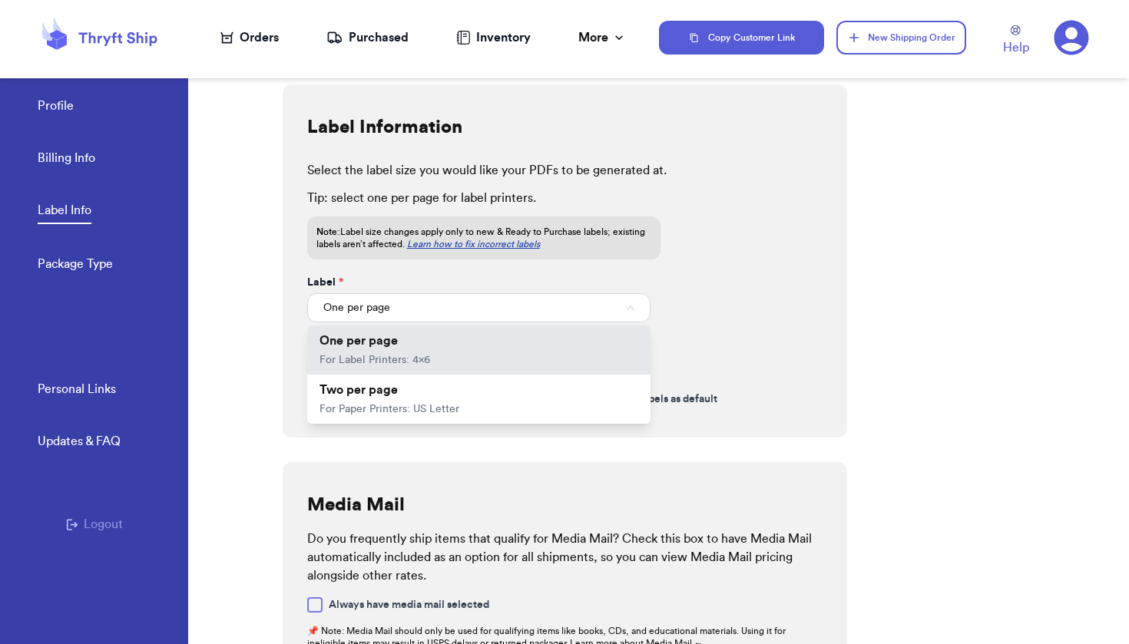
click at [428, 306] on button "One per page" at bounding box center [478, 307] width 343 height 29
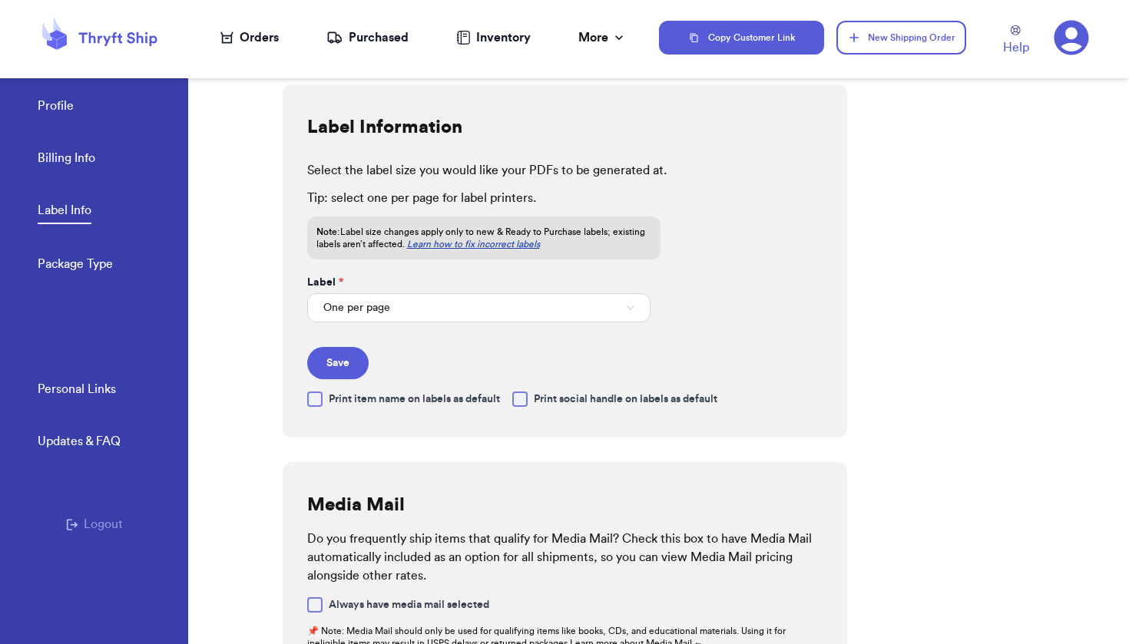
click at [527, 394] on div at bounding box center [519, 399] width 15 height 15
click at [0, 0] on input "Print social handle on labels as default" at bounding box center [0, 0] width 0 height 0
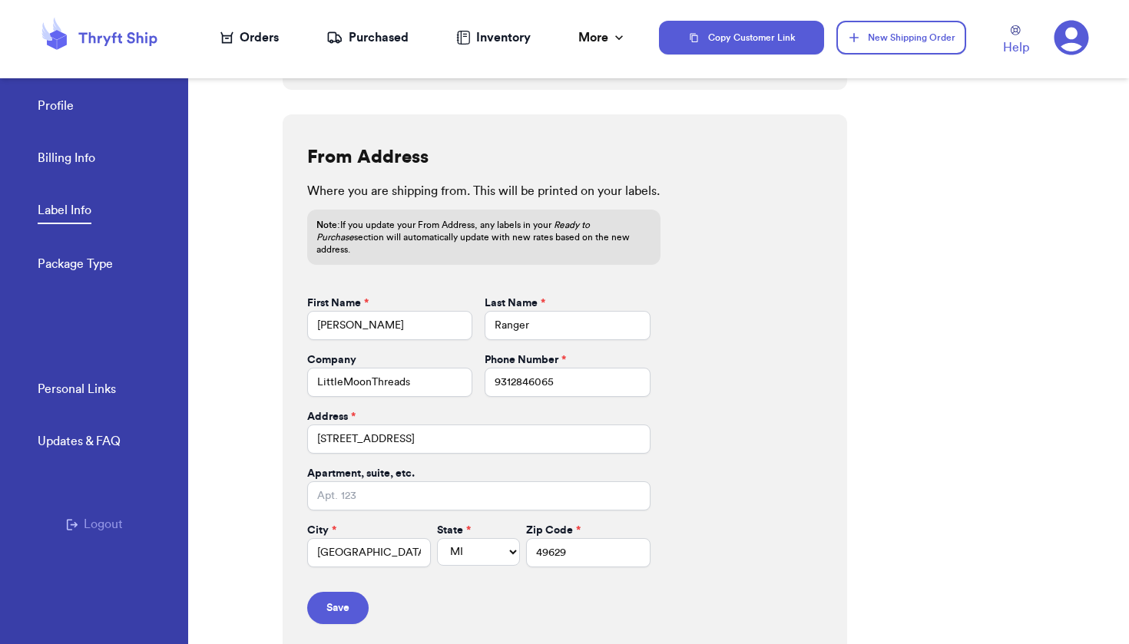
scroll to position [589, 0]
click at [341, 599] on button "Save" at bounding box center [337, 609] width 61 height 32
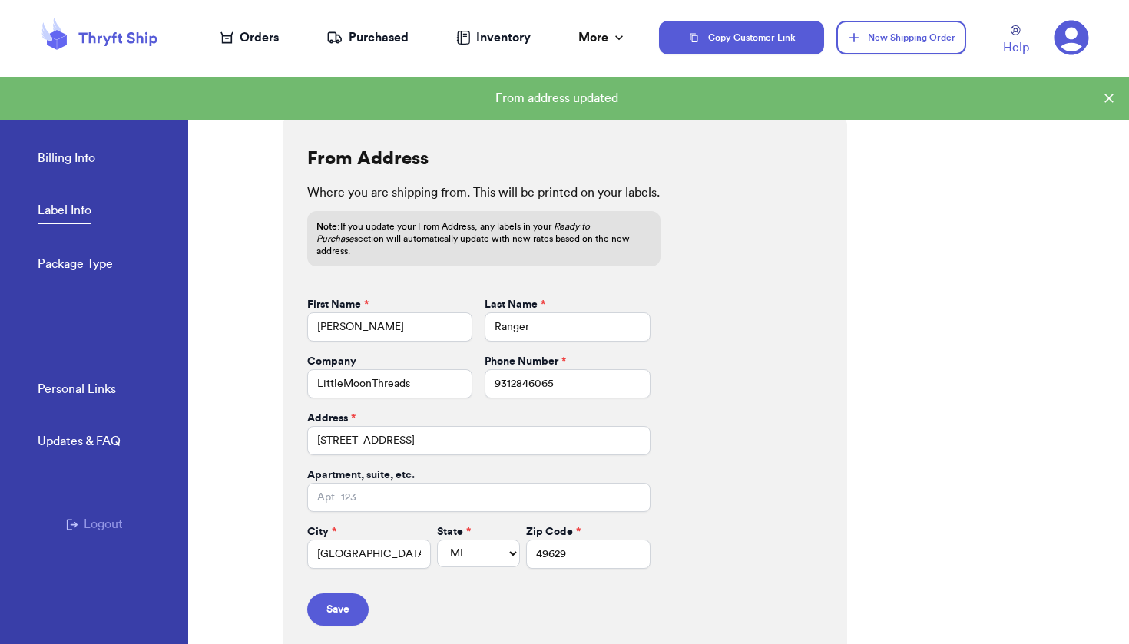
click at [266, 44] on div "Orders" at bounding box center [249, 37] width 58 height 18
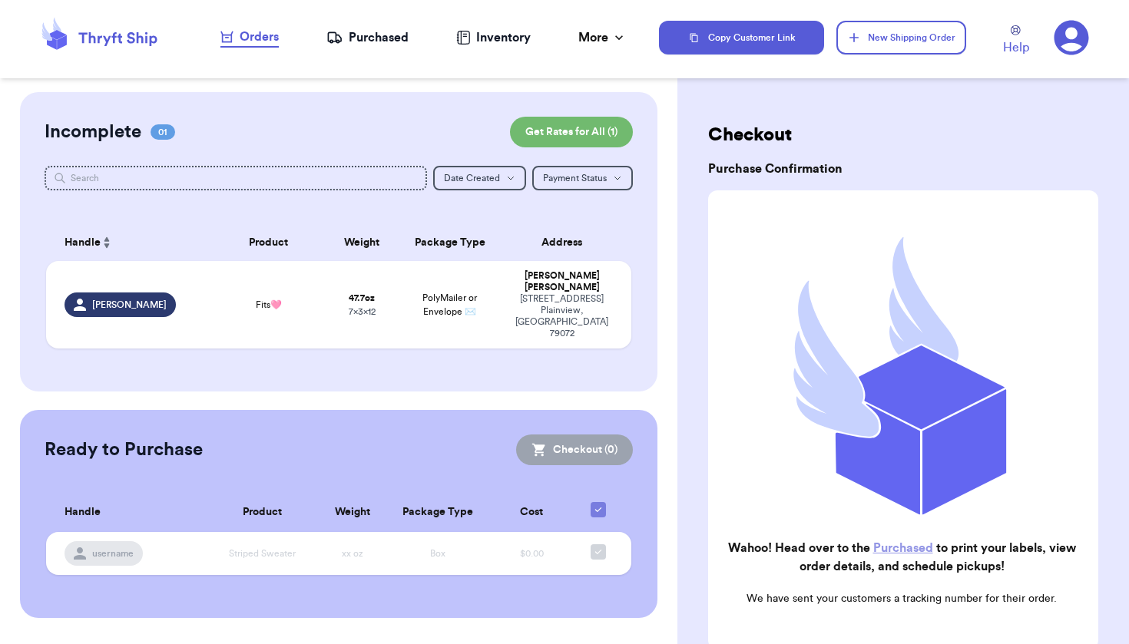
click at [372, 42] on div "Purchased" at bounding box center [367, 37] width 82 height 18
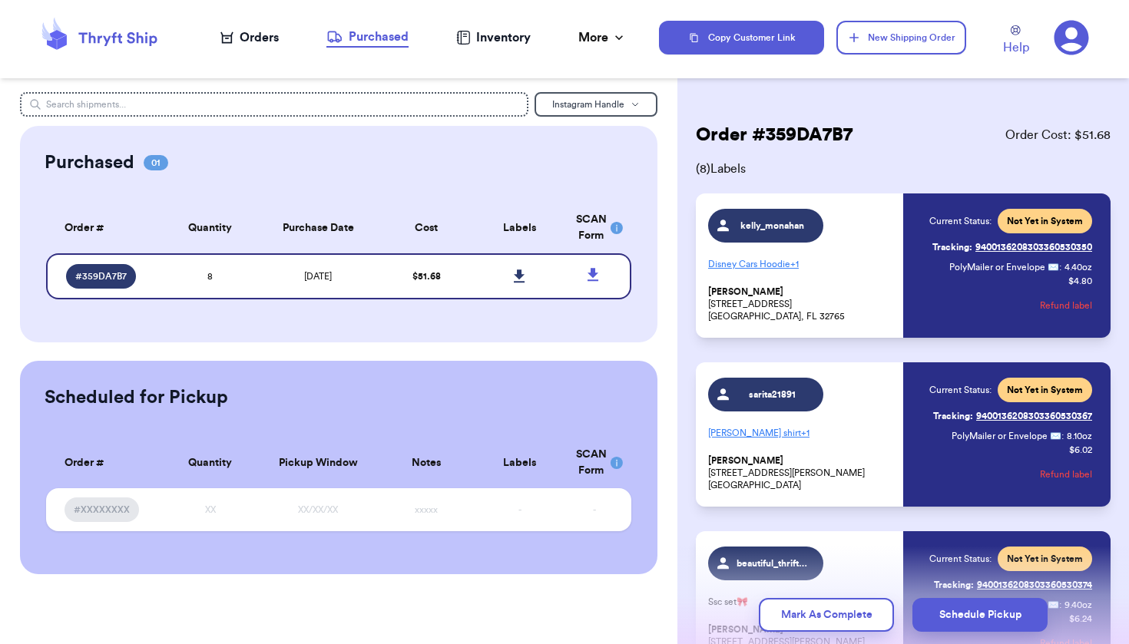
click at [267, 41] on div "Orders" at bounding box center [249, 37] width 58 height 18
